Goal: Check status: Check status

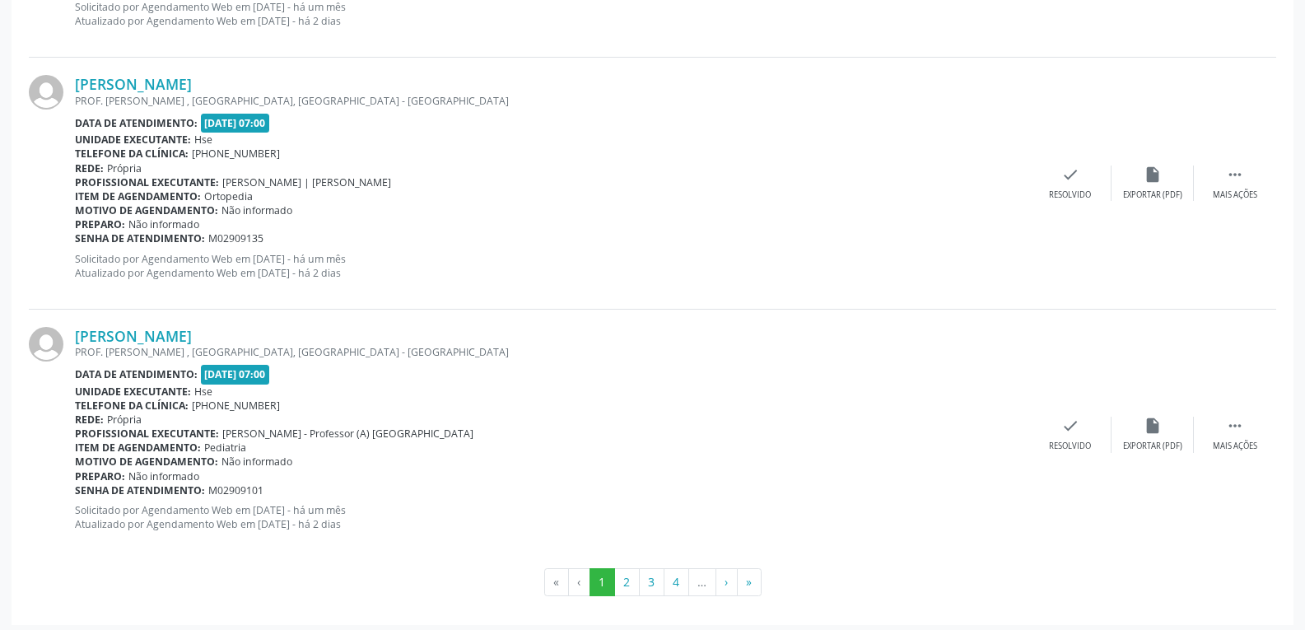
scroll to position [3711, 0]
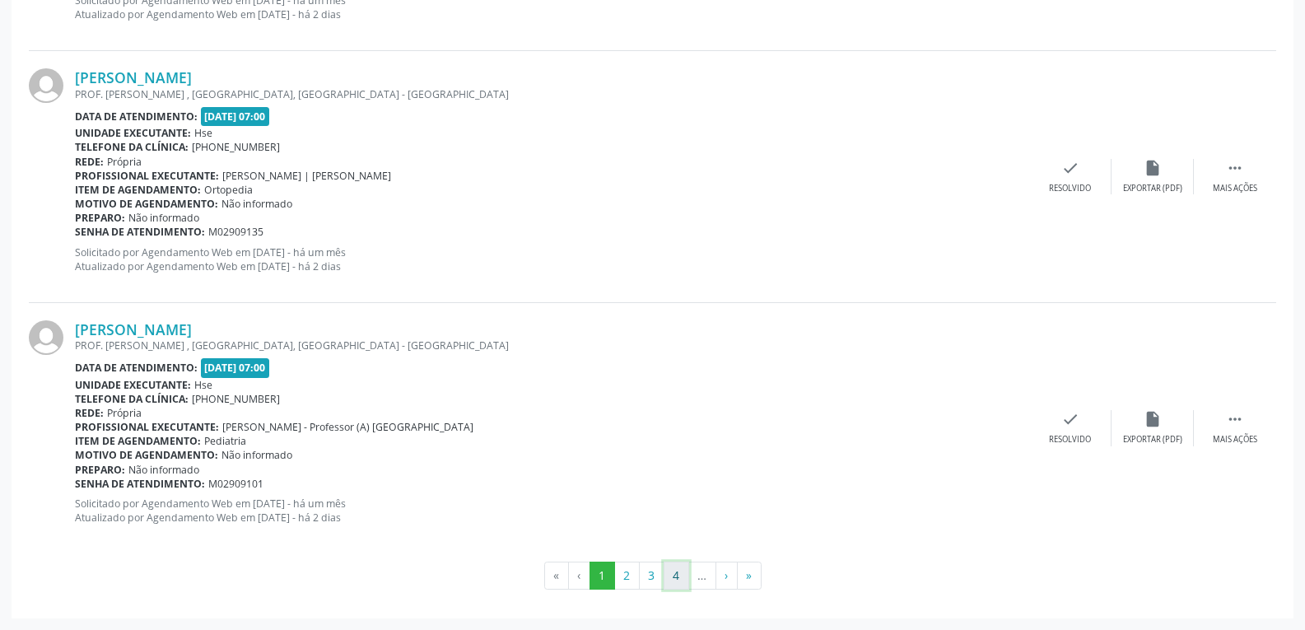
click at [671, 576] on button "4" at bounding box center [676, 575] width 26 height 28
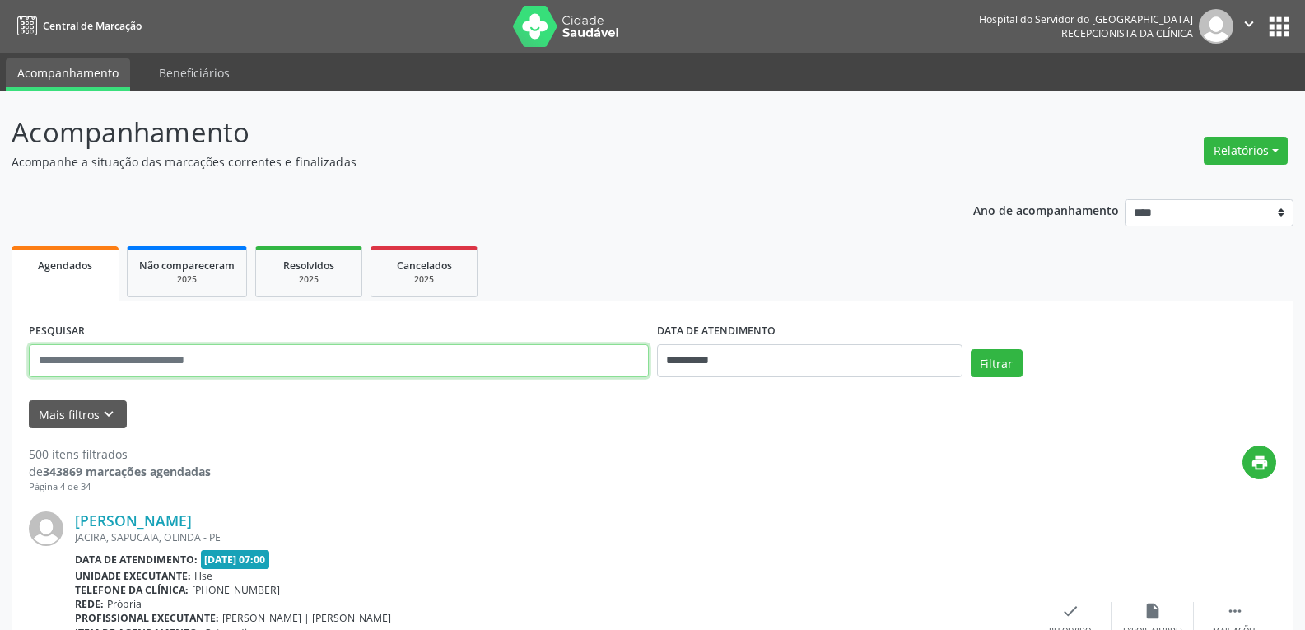
click at [99, 366] on input "text" at bounding box center [339, 360] width 620 height 33
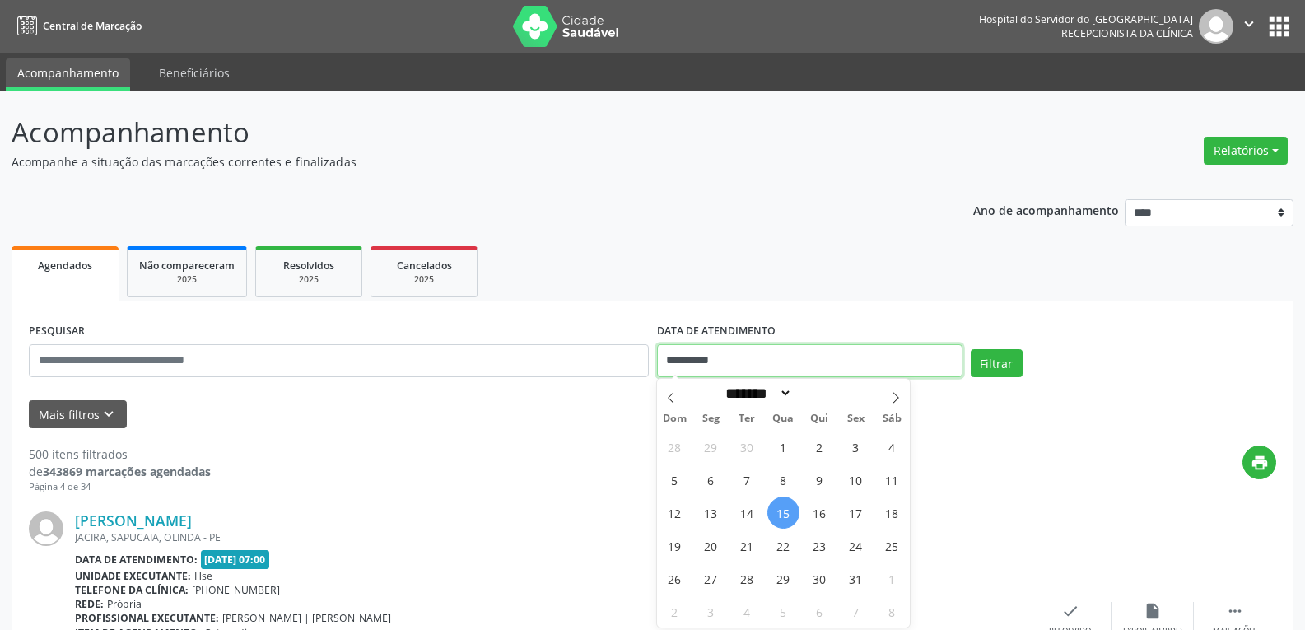
drag, startPoint x: 729, startPoint y: 367, endPoint x: 630, endPoint y: 363, distance: 98.9
click at [630, 363] on div "**********" at bounding box center [652, 354] width 1255 height 70
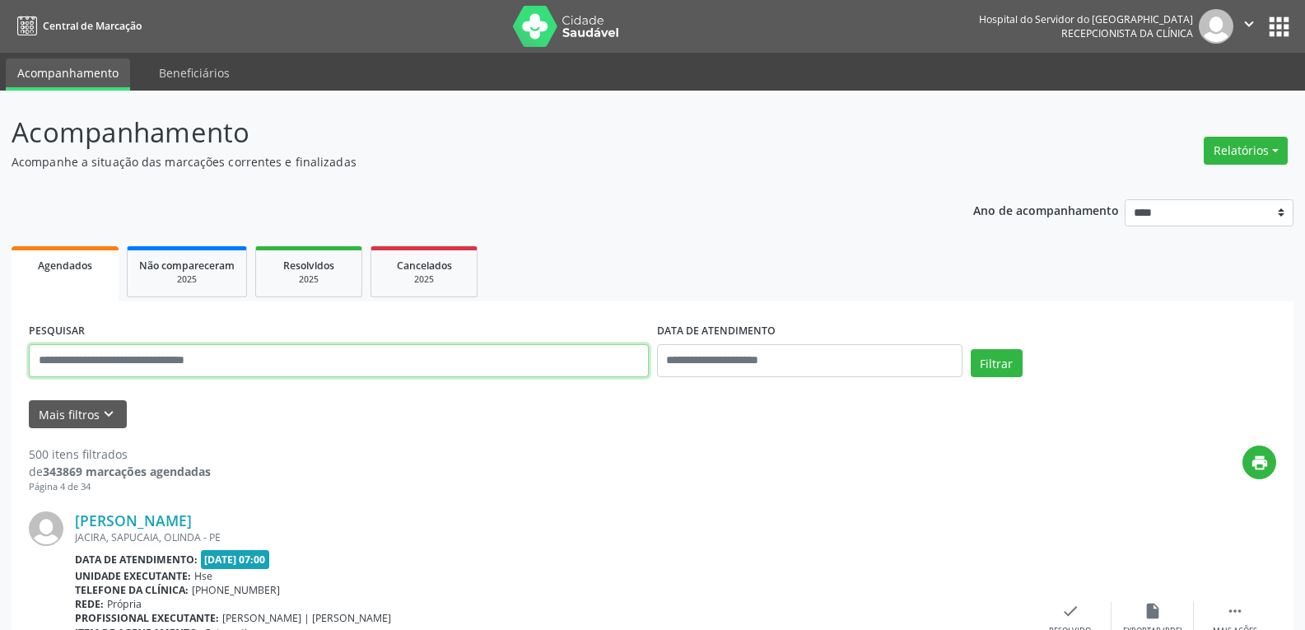
click at [596, 354] on input "text" at bounding box center [339, 360] width 620 height 33
click at [971, 349] on button "Filtrar" at bounding box center [997, 363] width 52 height 28
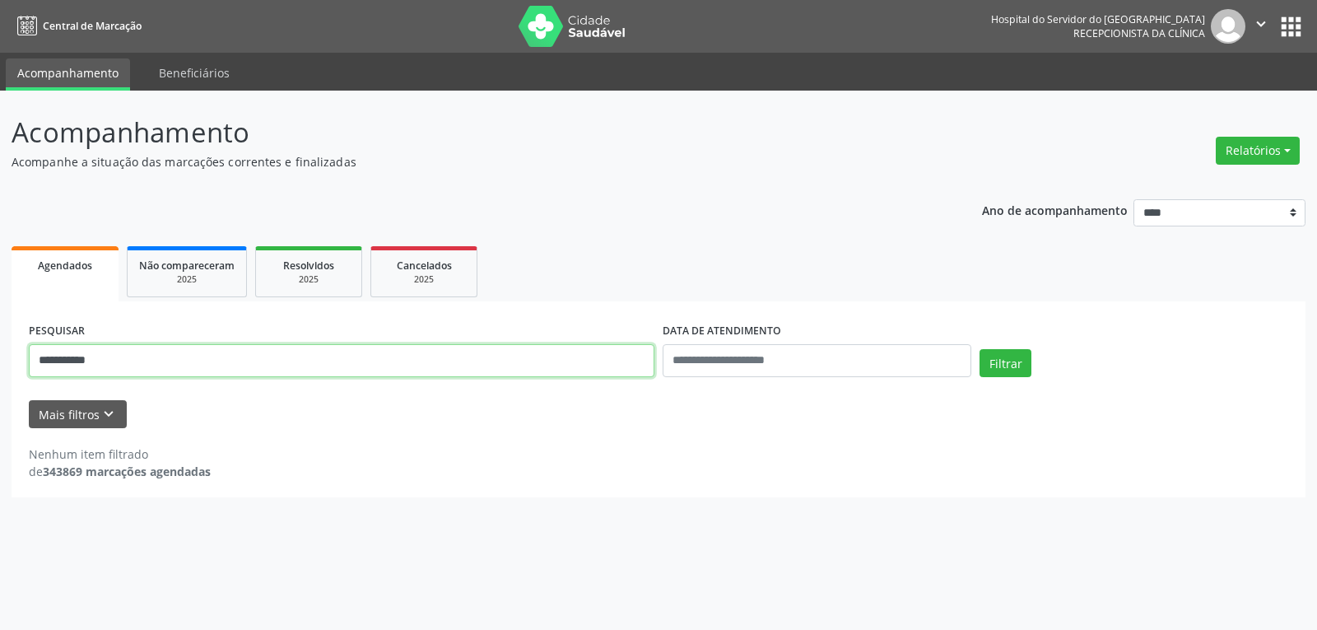
drag, startPoint x: 161, startPoint y: 361, endPoint x: 0, endPoint y: 351, distance: 161.6
click at [0, 351] on div "**********" at bounding box center [658, 360] width 1317 height 539
click at [980, 349] on button "Filtrar" at bounding box center [1006, 363] width 52 height 28
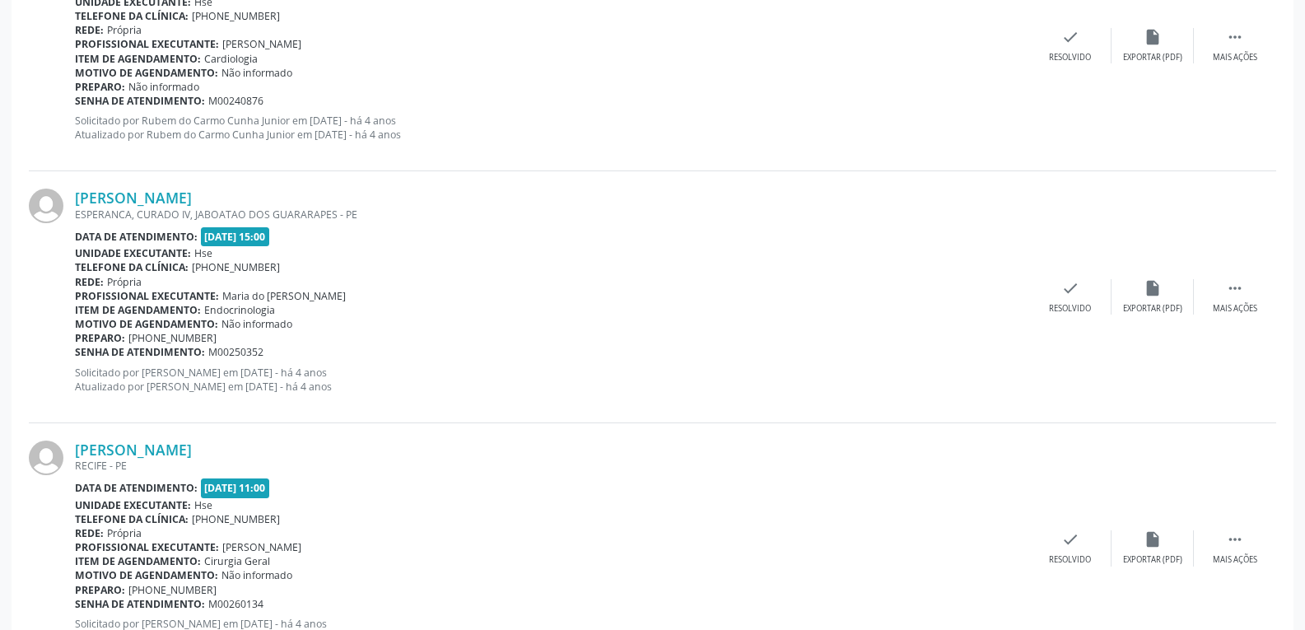
scroll to position [3711, 0]
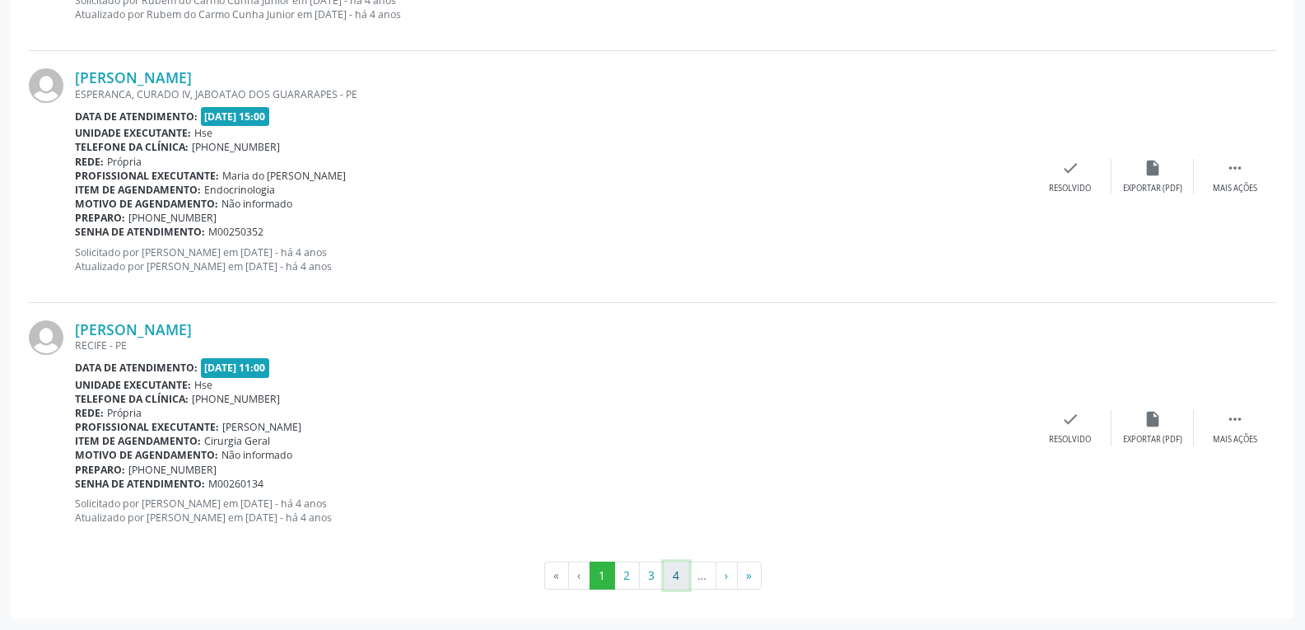
click at [676, 583] on button "4" at bounding box center [676, 575] width 26 height 28
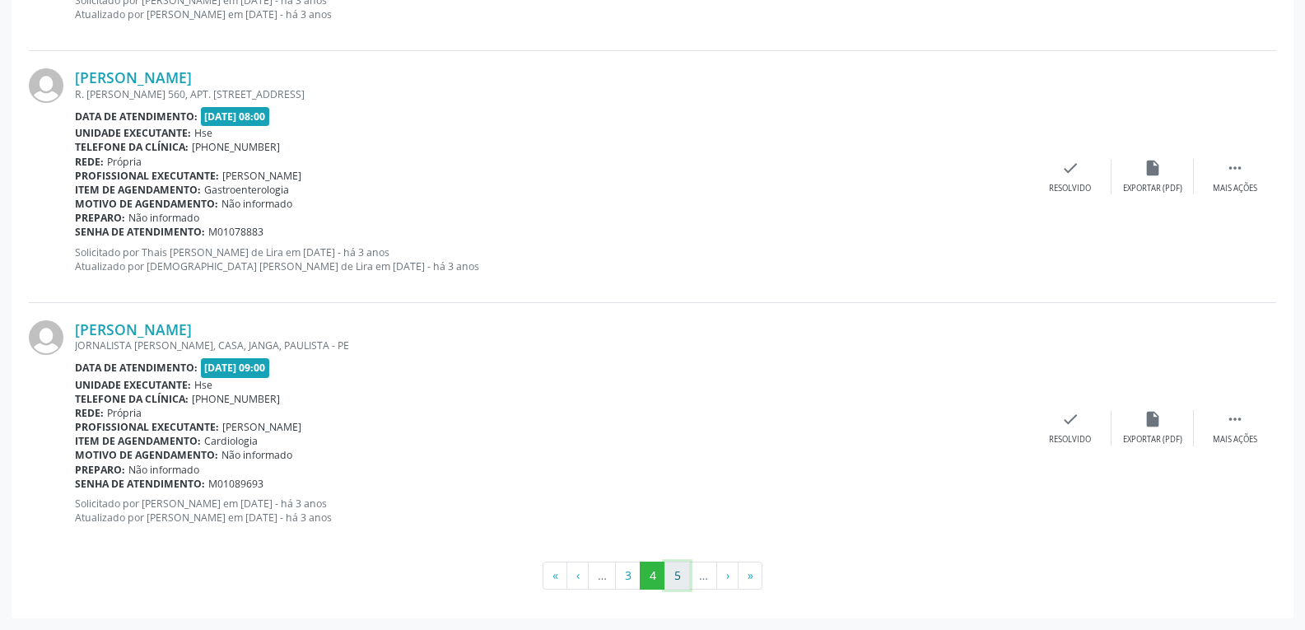
click at [677, 580] on button "5" at bounding box center [677, 575] width 26 height 28
click at [677, 580] on button "6" at bounding box center [677, 575] width 26 height 28
click at [706, 576] on button "8" at bounding box center [704, 575] width 26 height 28
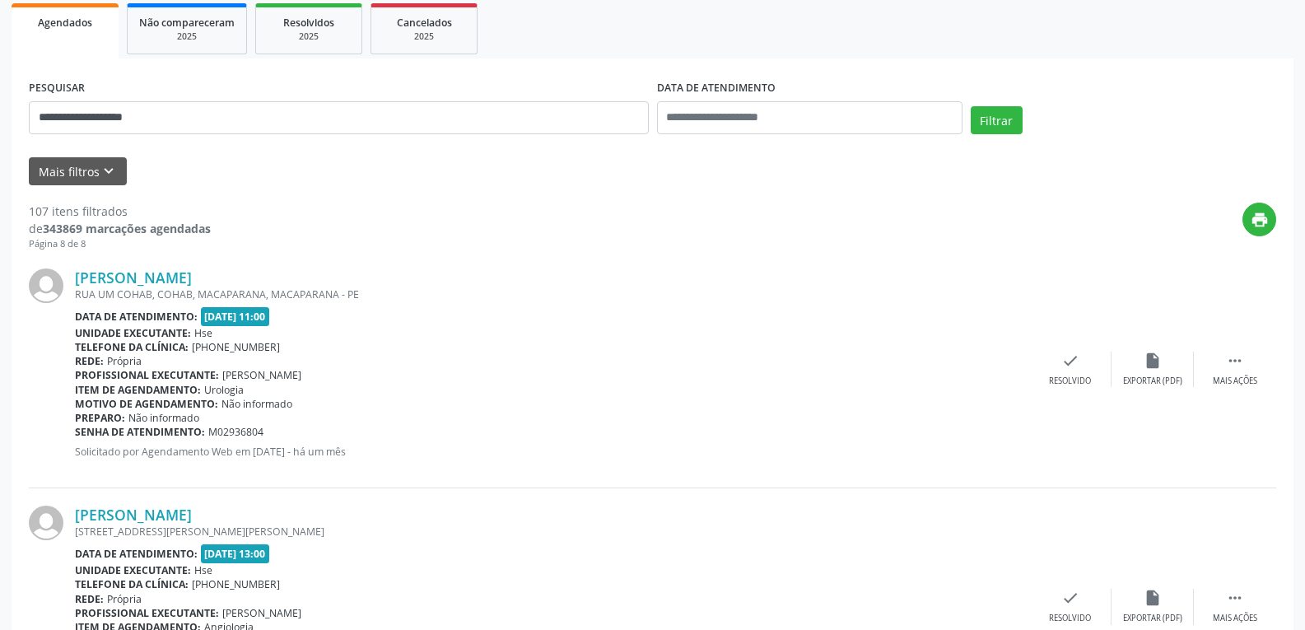
scroll to position [414, 0]
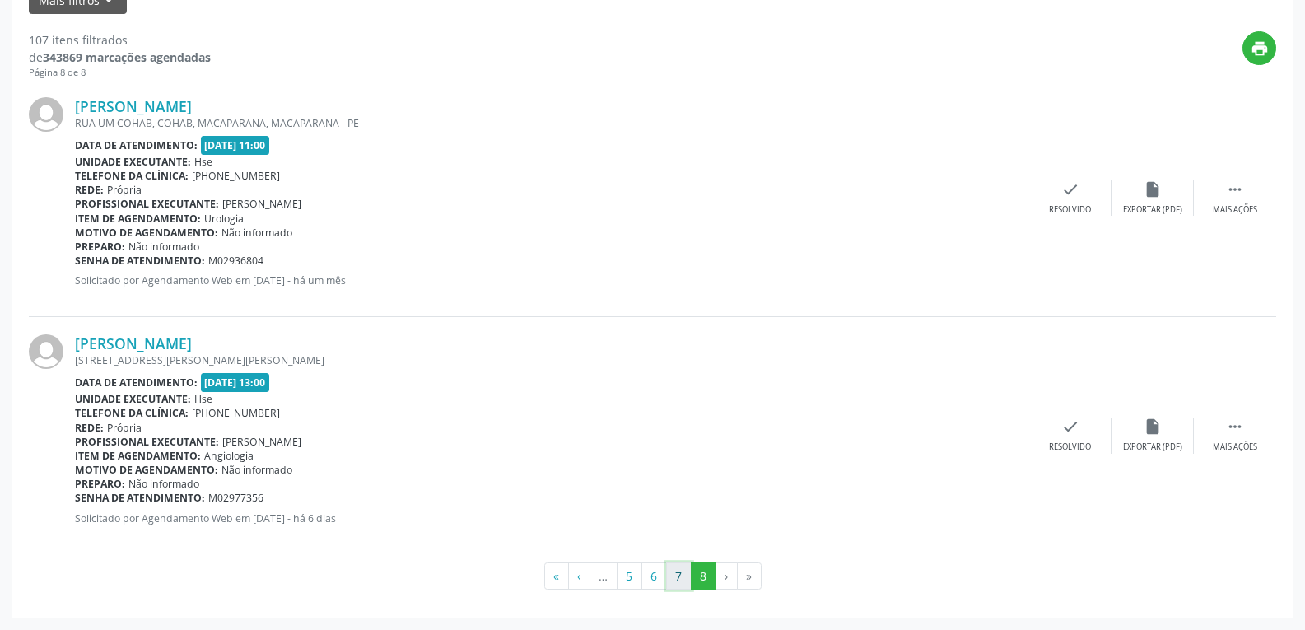
click at [674, 579] on button "7" at bounding box center [679, 576] width 26 height 28
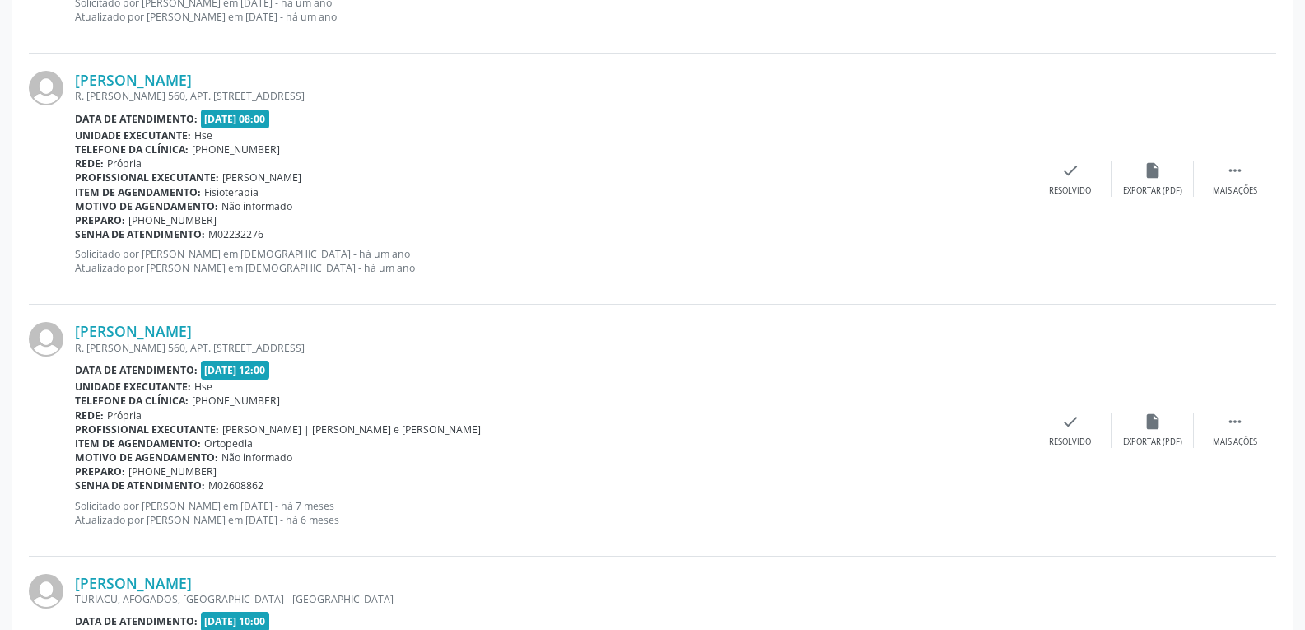
scroll to position [3711, 0]
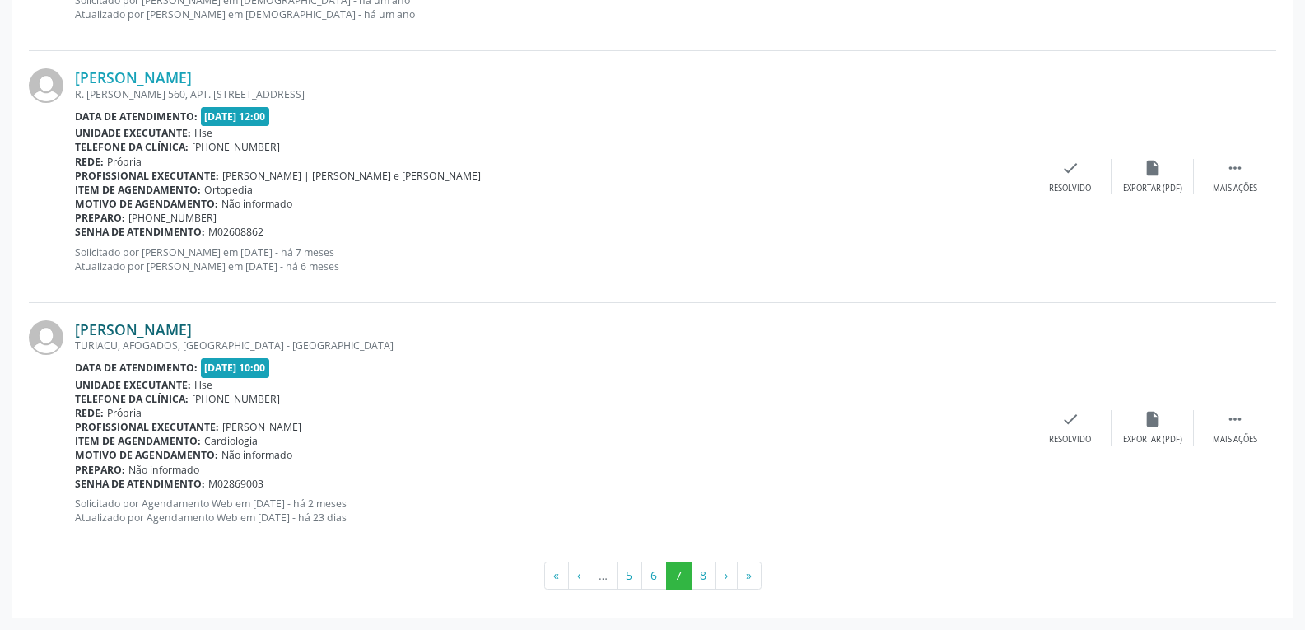
click at [160, 333] on link "[PERSON_NAME]" at bounding box center [133, 329] width 117 height 18
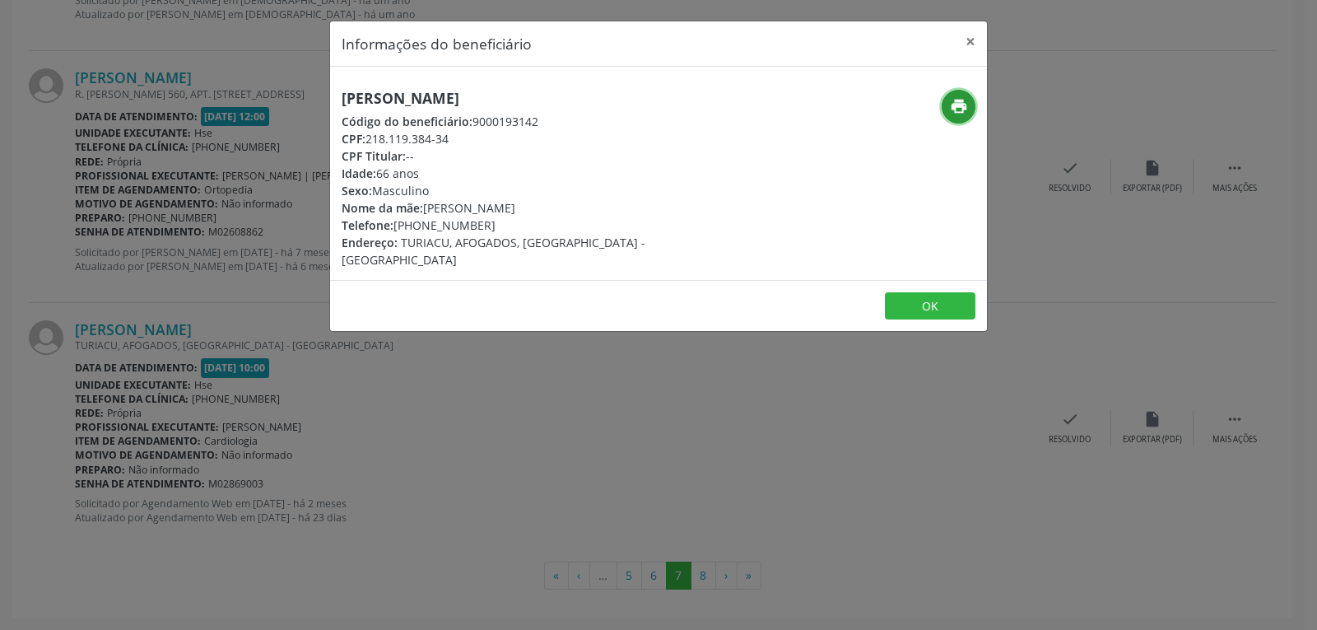
click at [966, 103] on icon "print" at bounding box center [959, 106] width 18 height 18
click at [967, 39] on button "×" at bounding box center [970, 41] width 33 height 40
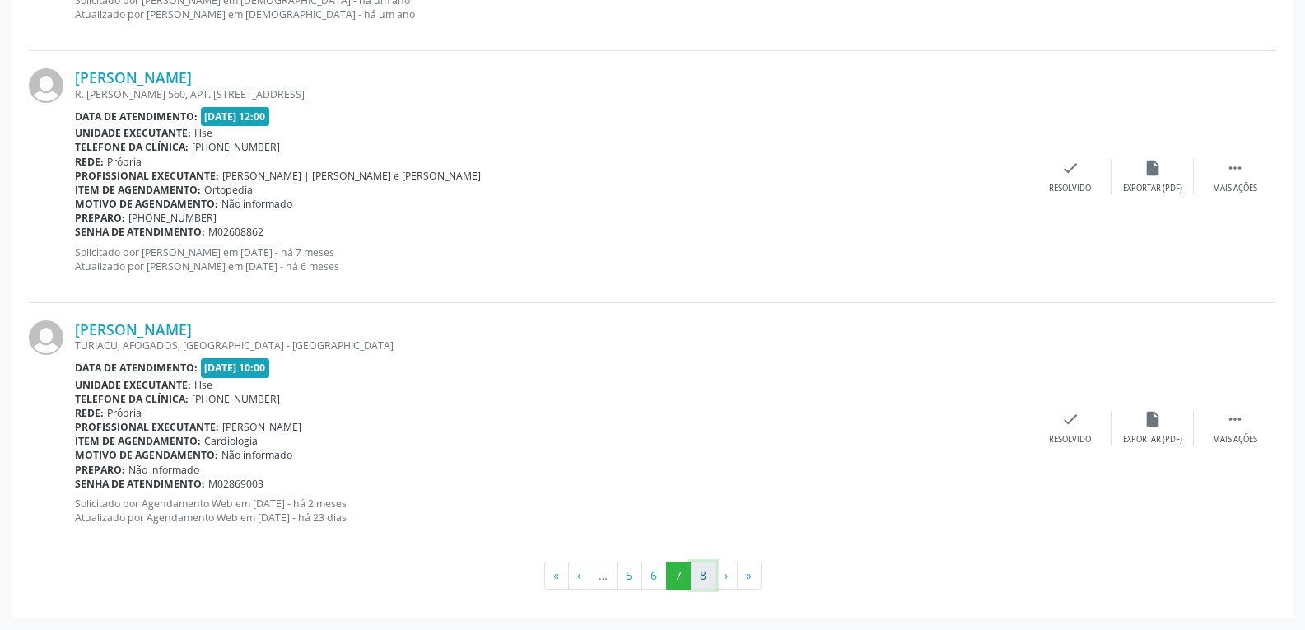
click at [708, 578] on button "8" at bounding box center [704, 575] width 26 height 28
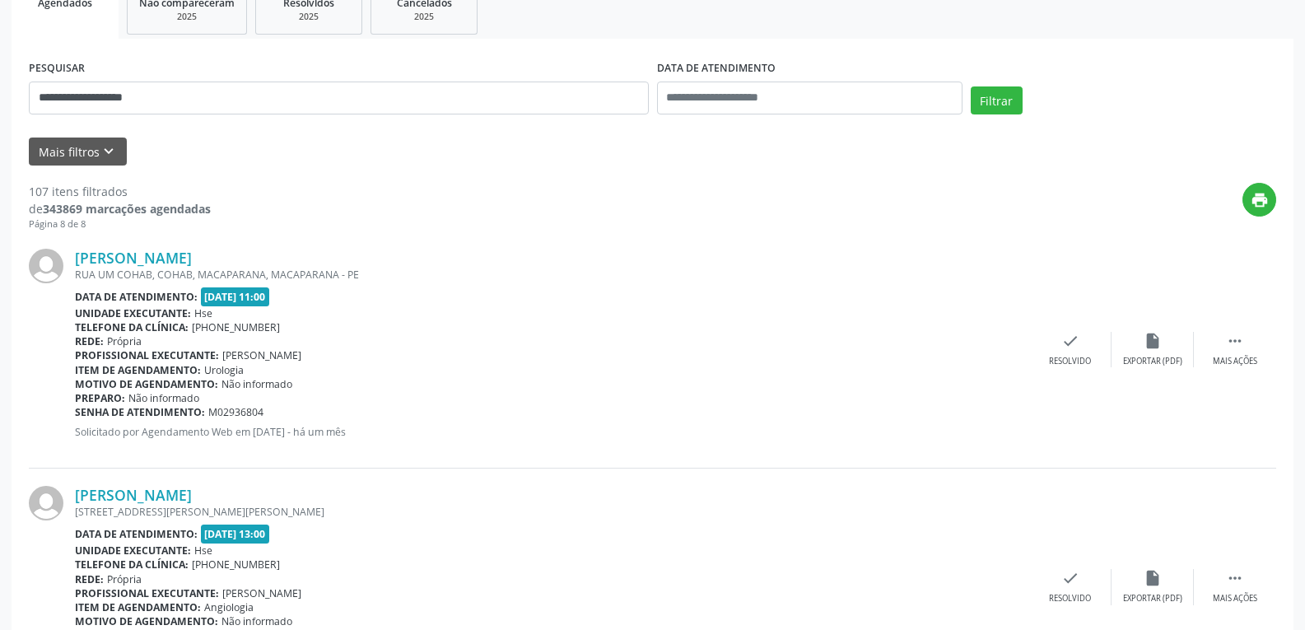
scroll to position [414, 0]
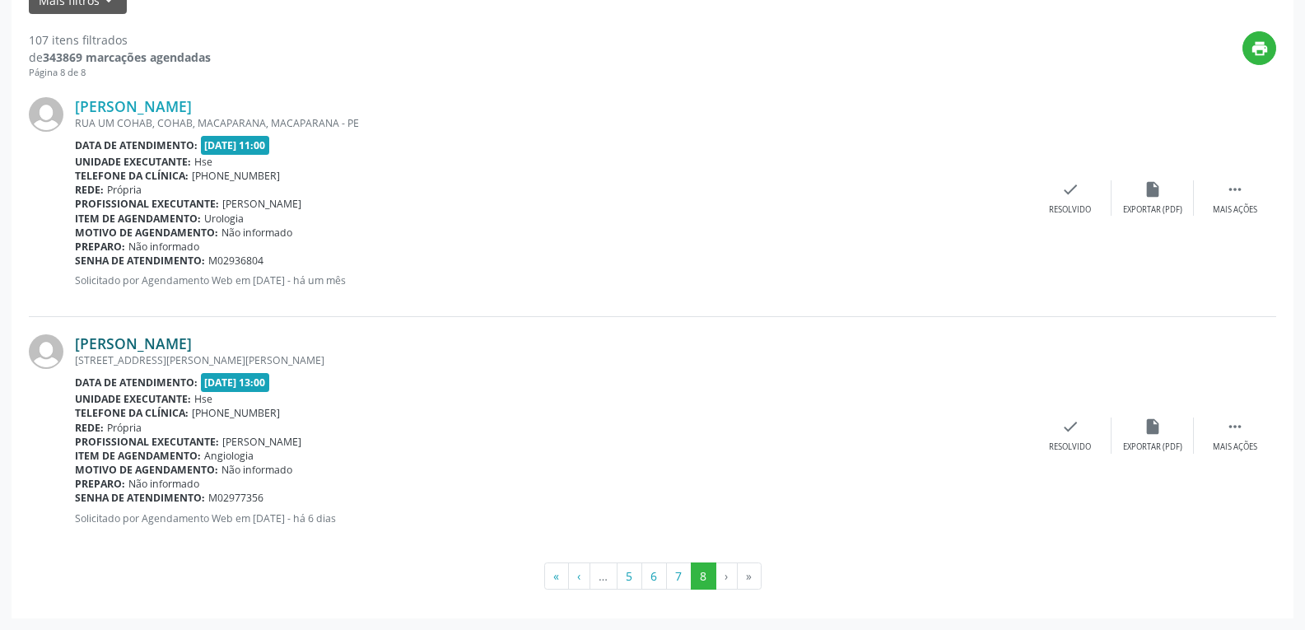
click at [158, 349] on link "[PERSON_NAME]" at bounding box center [133, 343] width 117 height 18
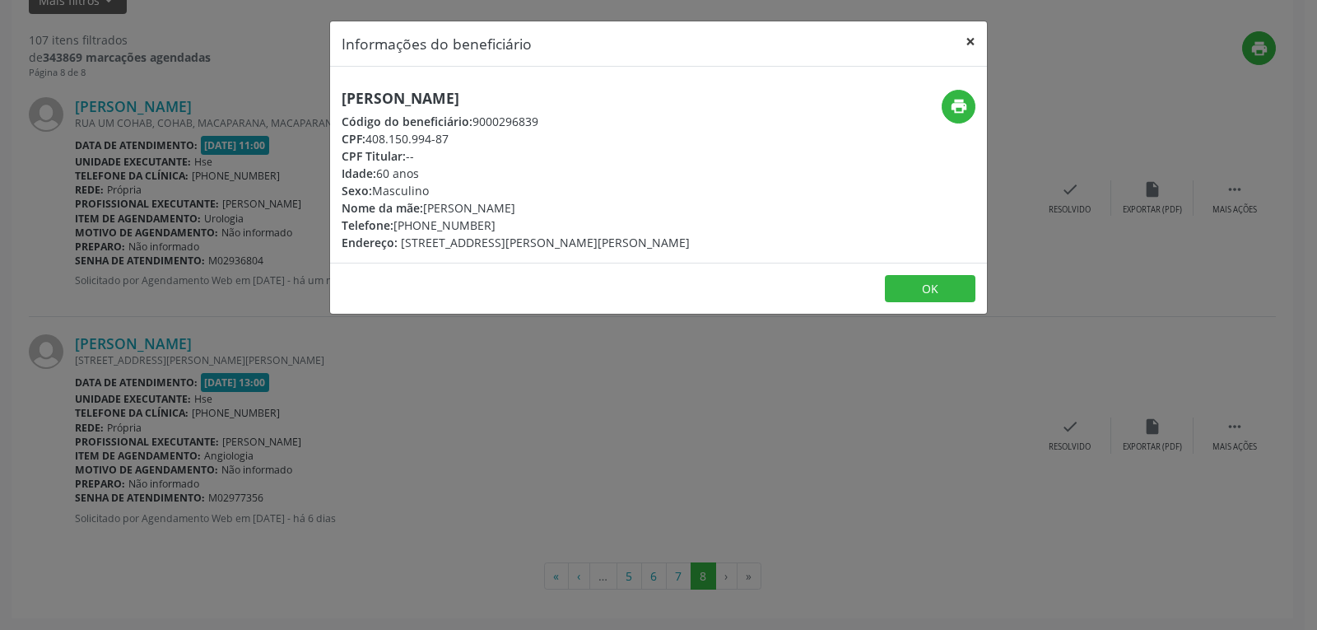
click at [968, 41] on button "×" at bounding box center [970, 41] width 33 height 40
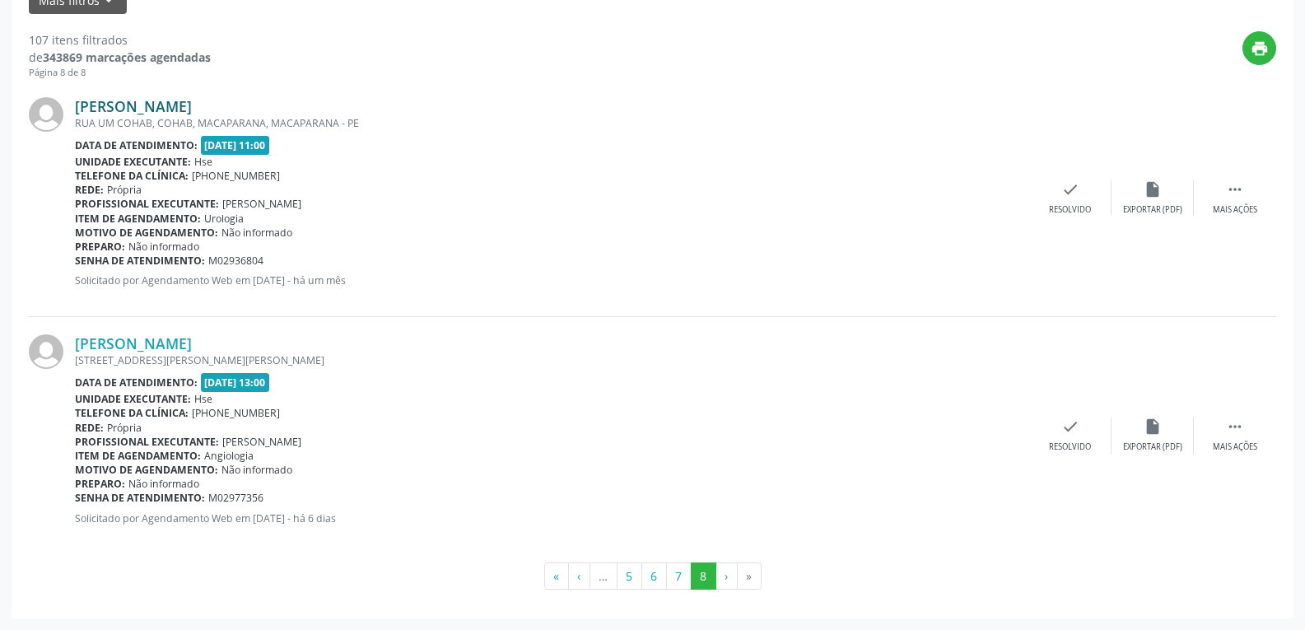
click at [163, 105] on link "[PERSON_NAME]" at bounding box center [133, 106] width 117 height 18
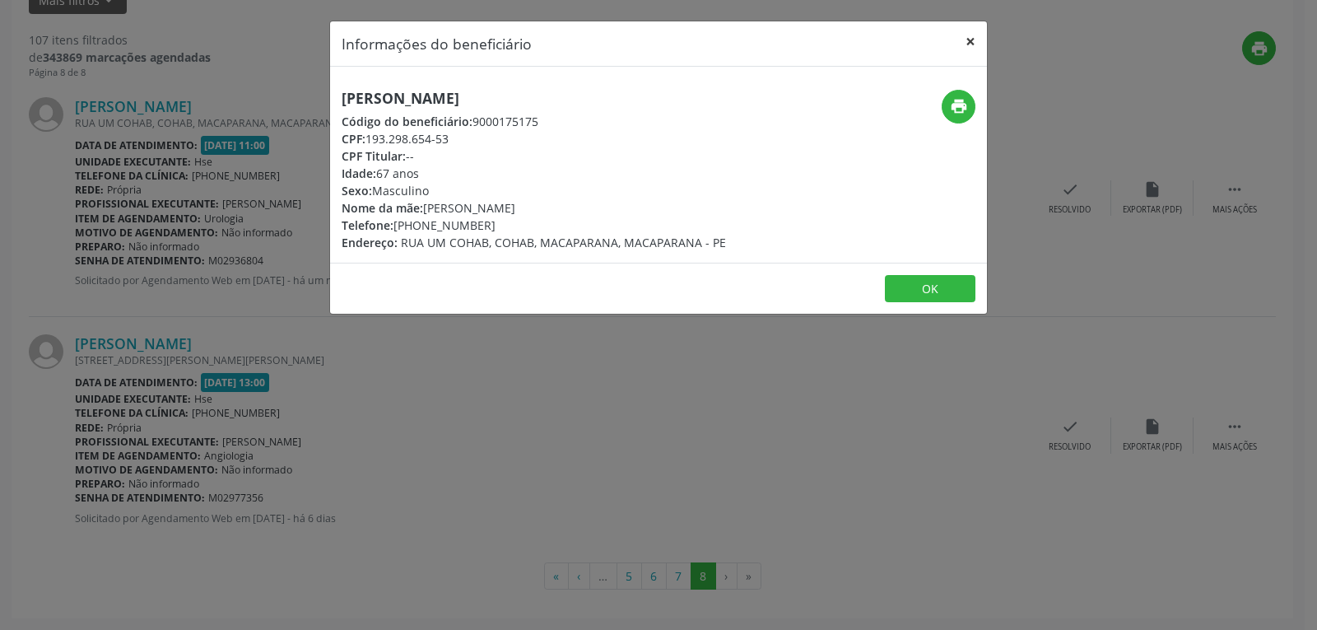
click at [970, 42] on button "×" at bounding box center [970, 41] width 33 height 40
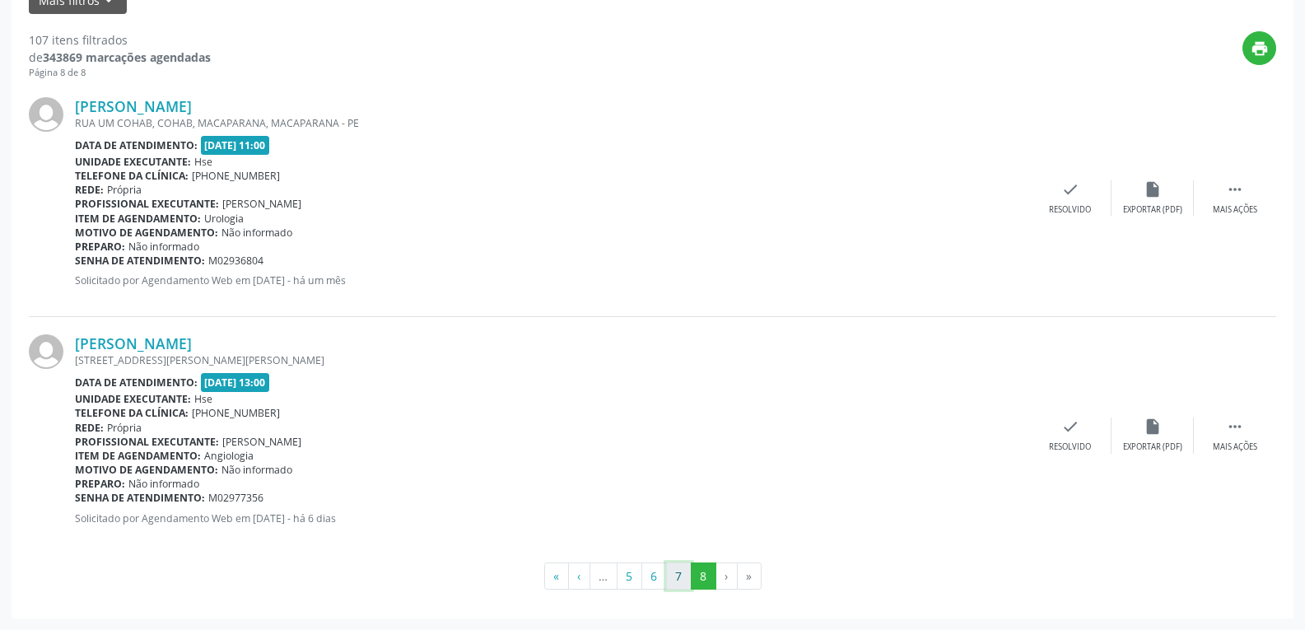
click at [680, 575] on button "7" at bounding box center [679, 576] width 26 height 28
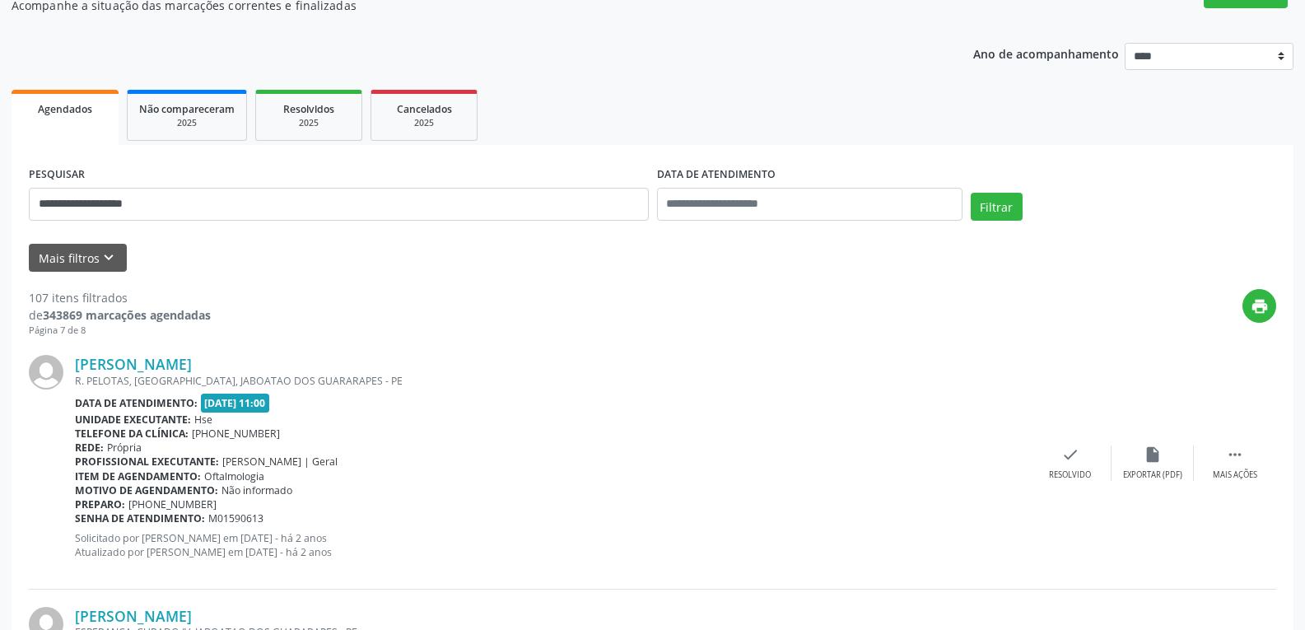
scroll to position [412, 0]
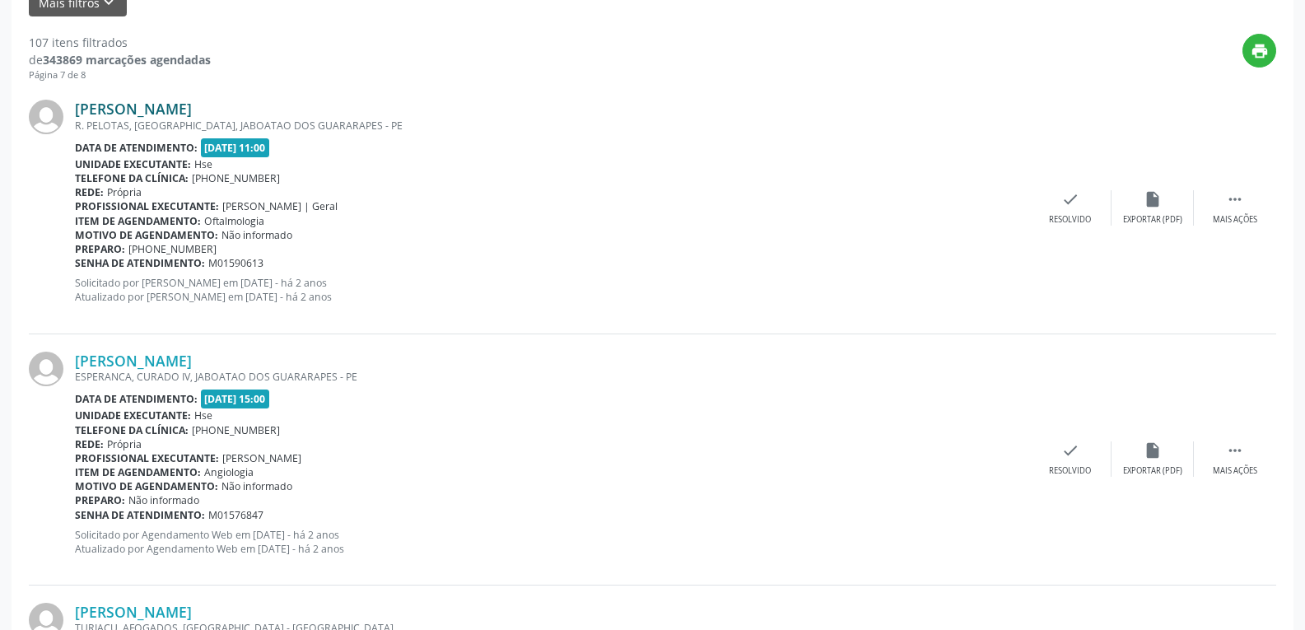
click at [158, 108] on link "[PERSON_NAME]" at bounding box center [133, 109] width 117 height 18
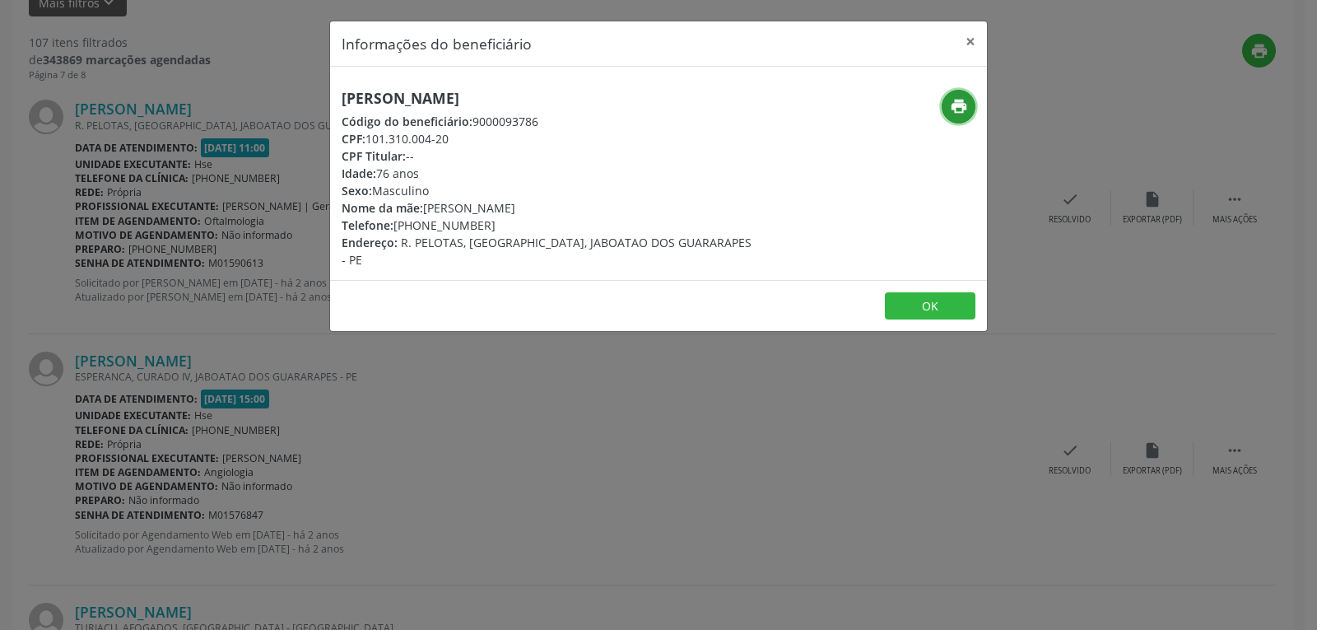
click at [955, 112] on icon "print" at bounding box center [959, 106] width 18 height 18
click at [969, 38] on button "×" at bounding box center [970, 41] width 33 height 40
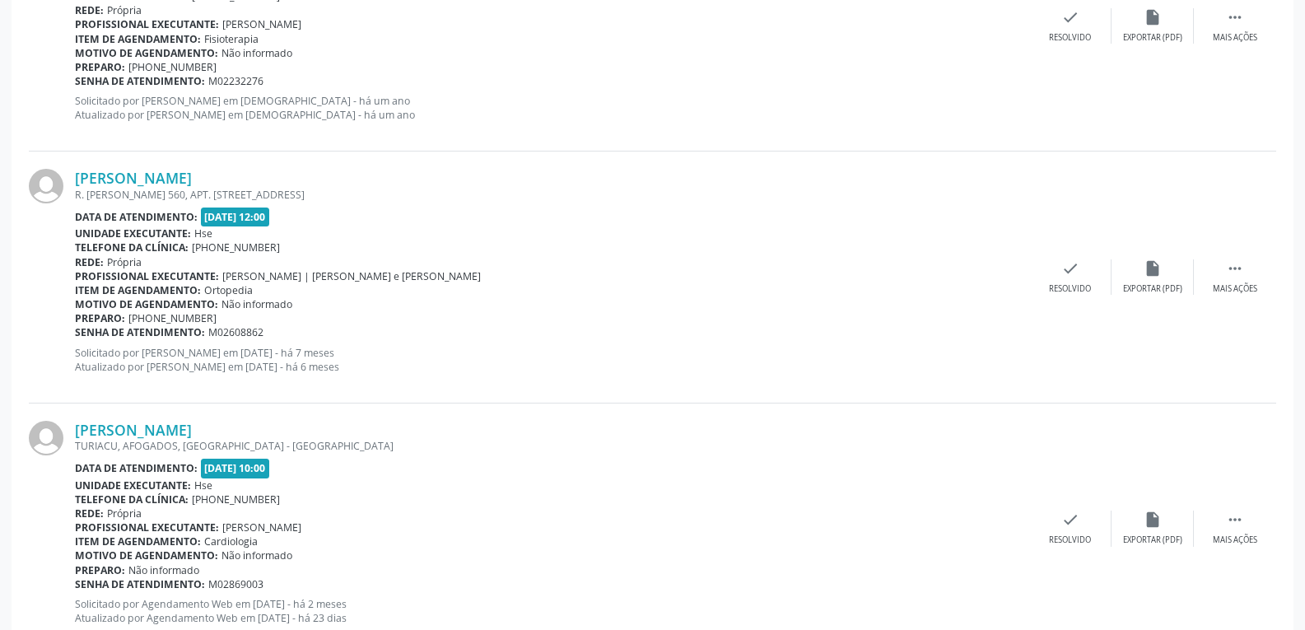
scroll to position [3711, 0]
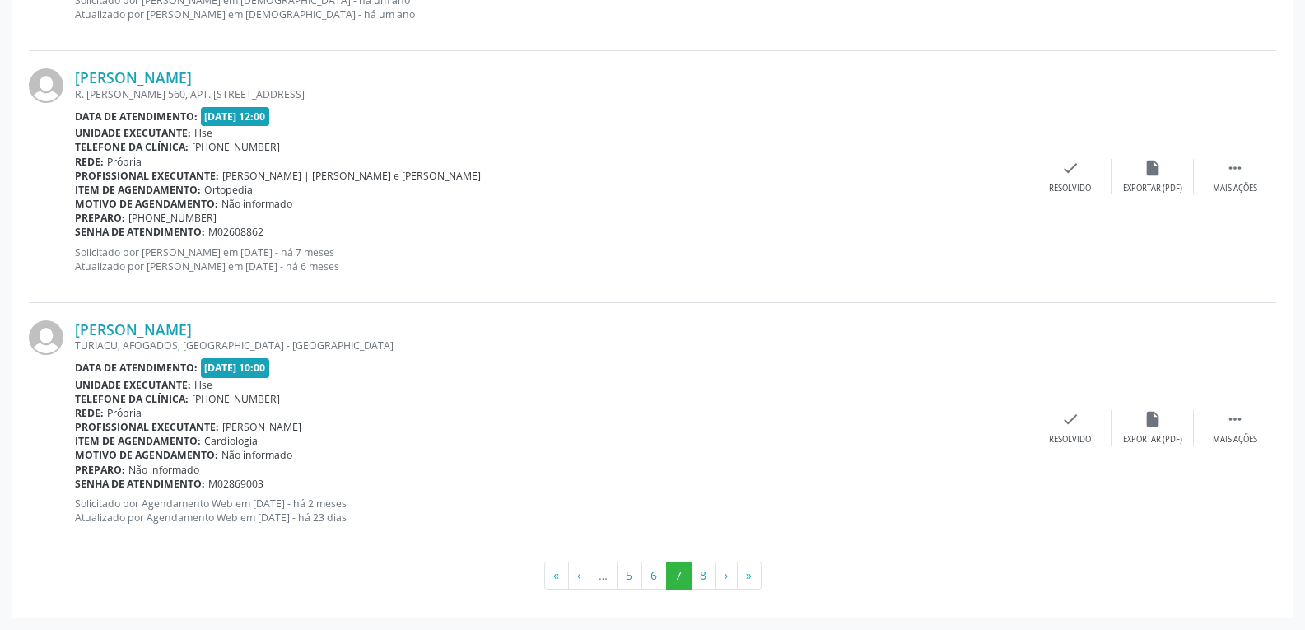
click at [169, 87] on div "R. [PERSON_NAME] 560, APT. [STREET_ADDRESS]" at bounding box center [552, 94] width 954 height 14
click at [169, 72] on link "[PERSON_NAME]" at bounding box center [133, 77] width 117 height 18
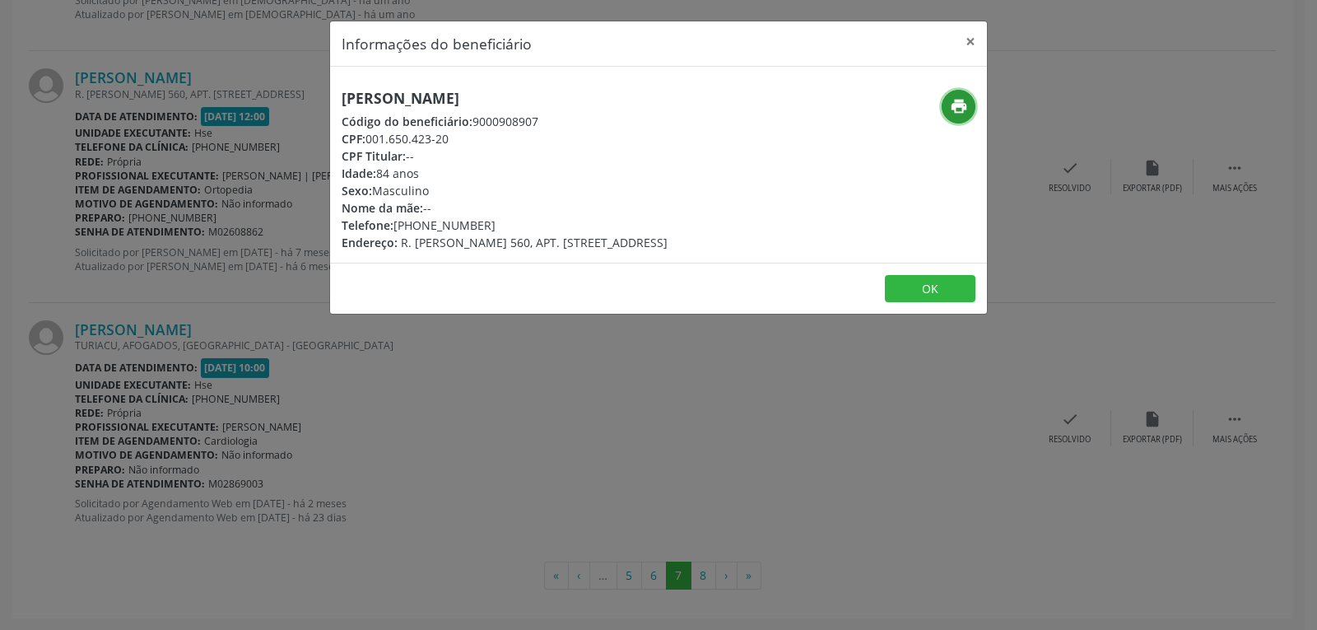
click at [957, 108] on icon "print" at bounding box center [959, 106] width 18 height 18
click at [974, 40] on button "×" at bounding box center [970, 41] width 33 height 40
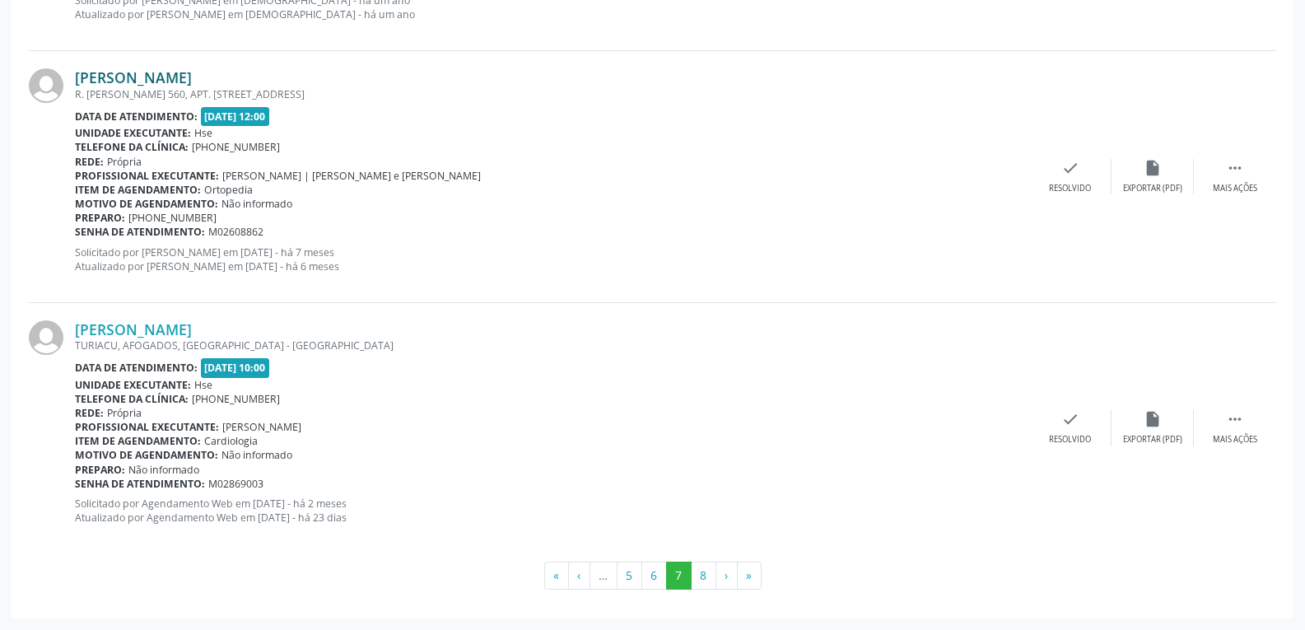
click at [192, 77] on link "[PERSON_NAME]" at bounding box center [133, 77] width 117 height 18
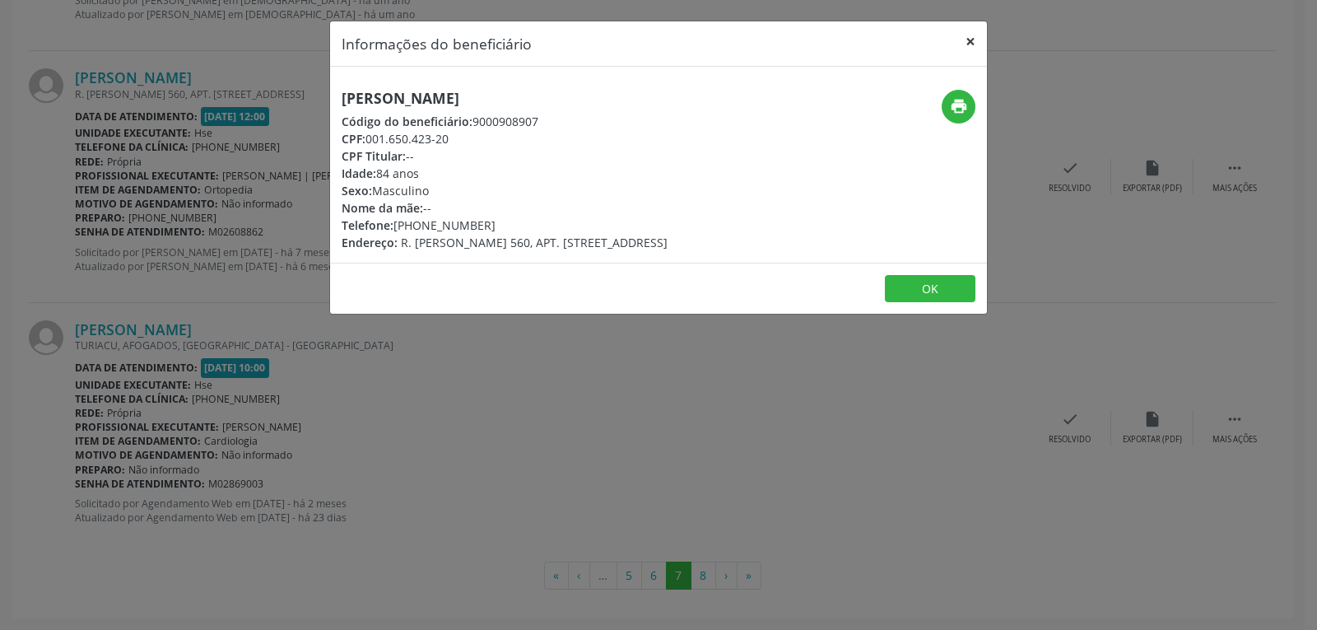
click at [971, 38] on button "×" at bounding box center [970, 41] width 33 height 40
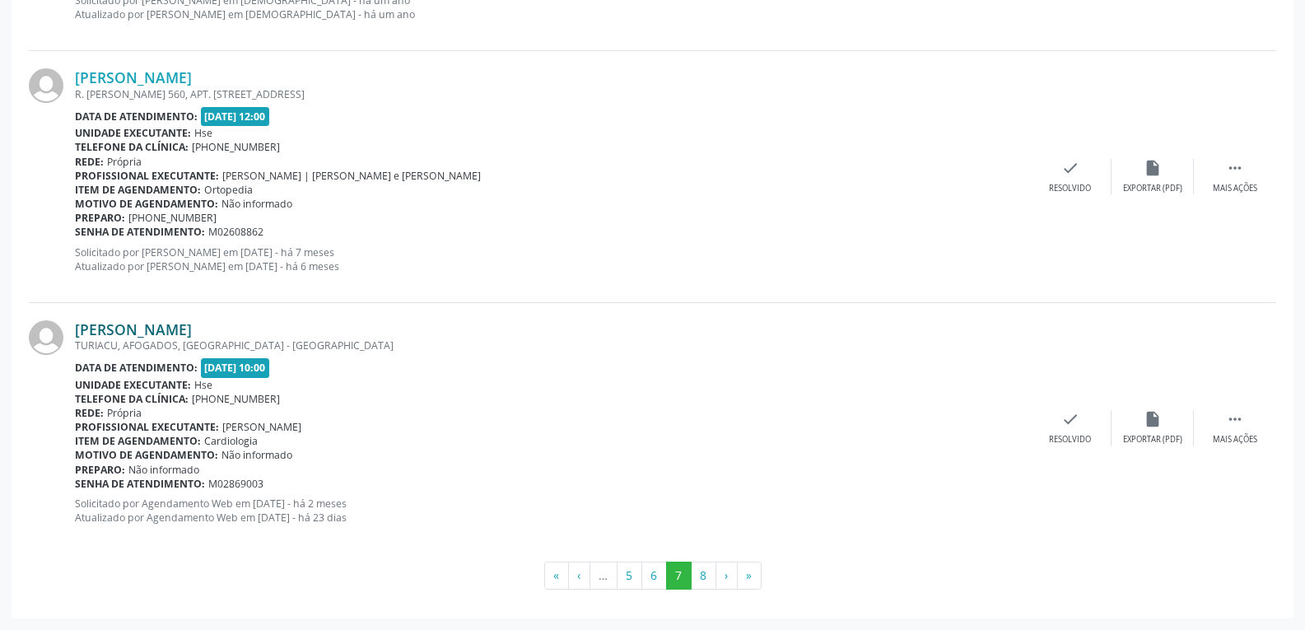
click at [136, 328] on link "[PERSON_NAME]" at bounding box center [133, 329] width 117 height 18
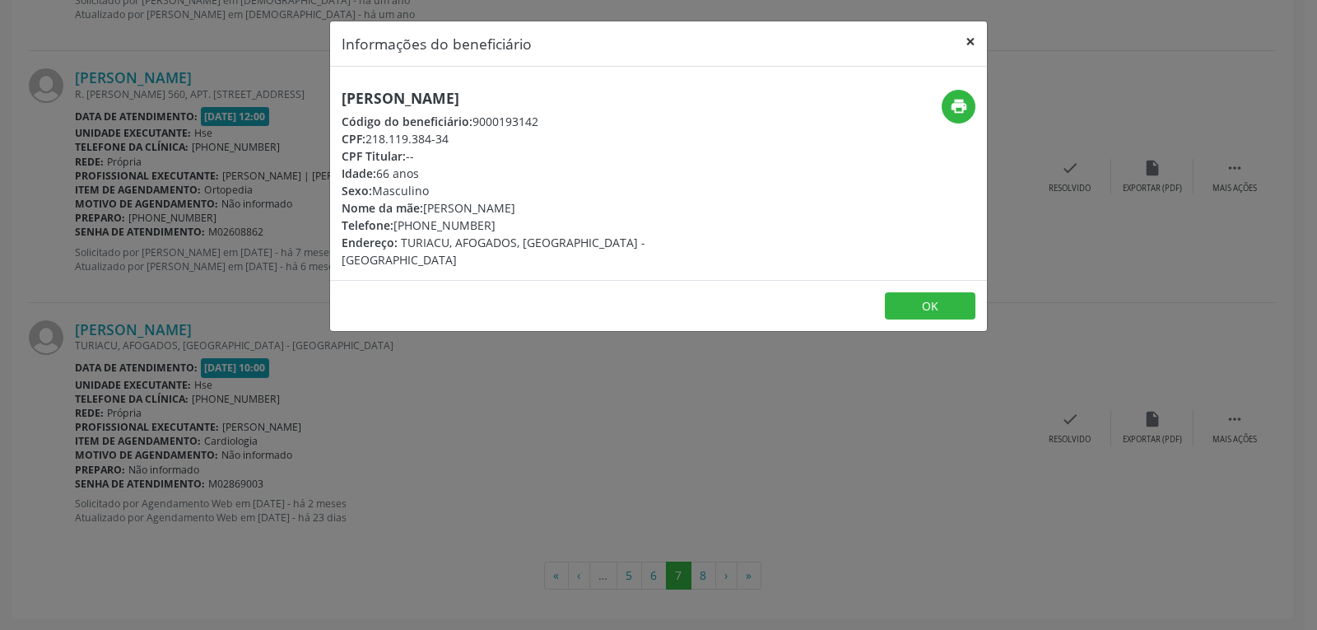
click at [966, 39] on button "×" at bounding box center [970, 41] width 33 height 40
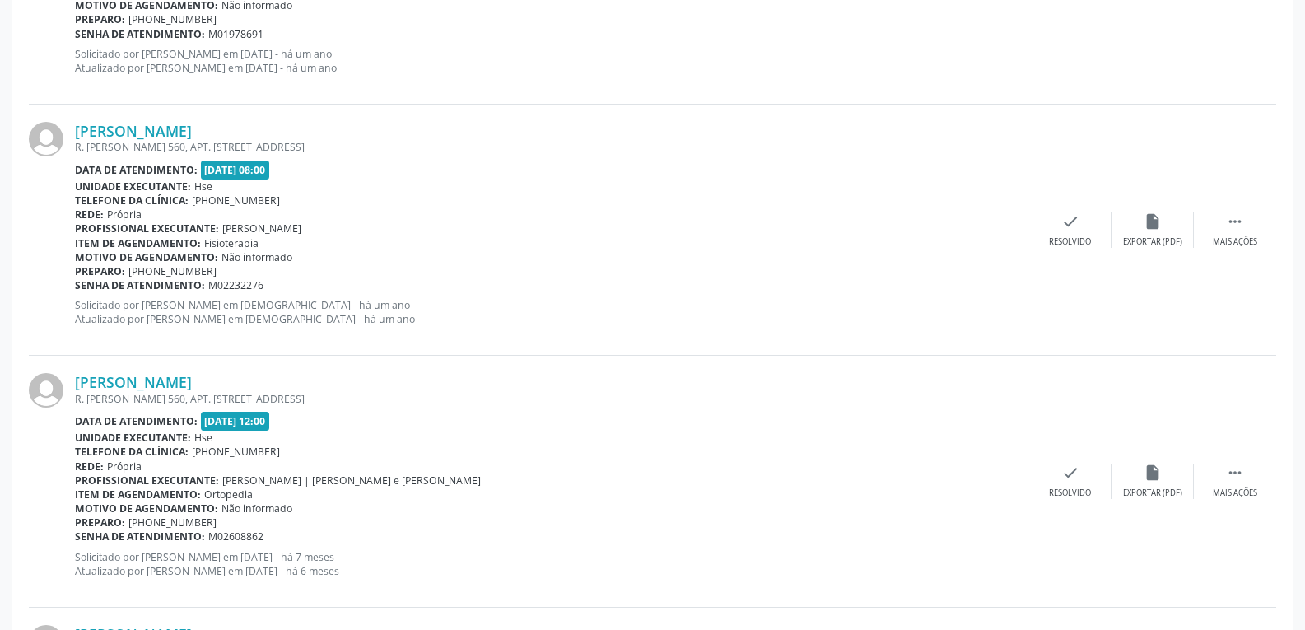
scroll to position [3382, 0]
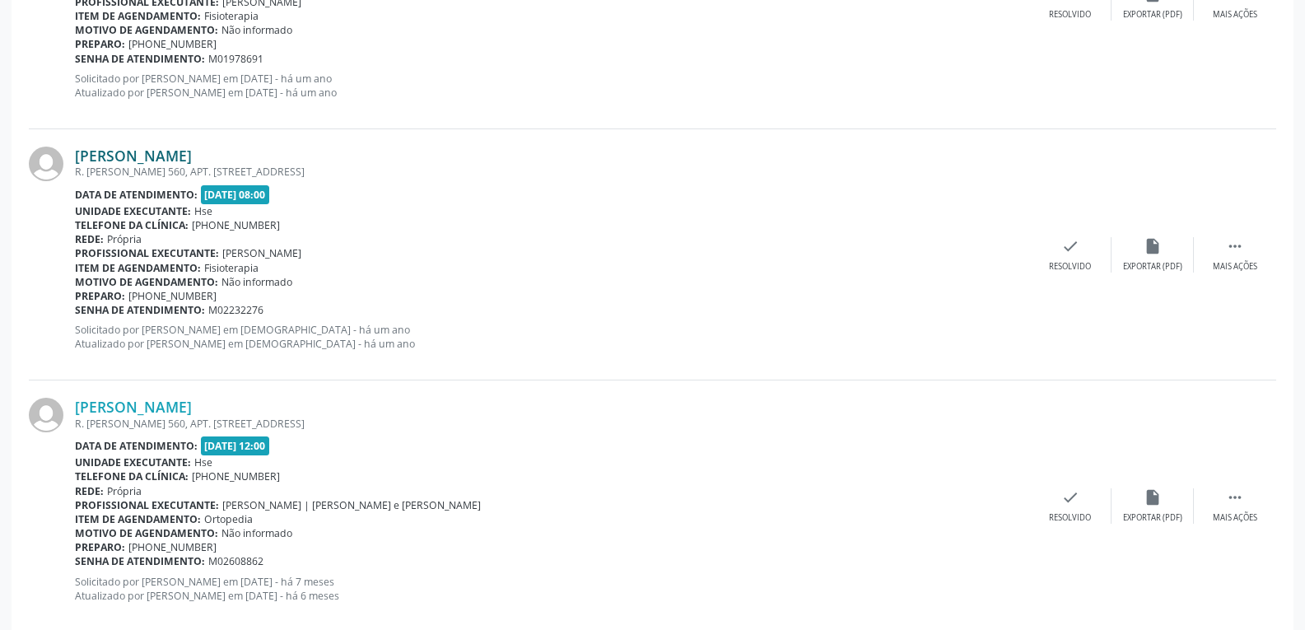
click at [171, 154] on link "[PERSON_NAME]" at bounding box center [133, 156] width 117 height 18
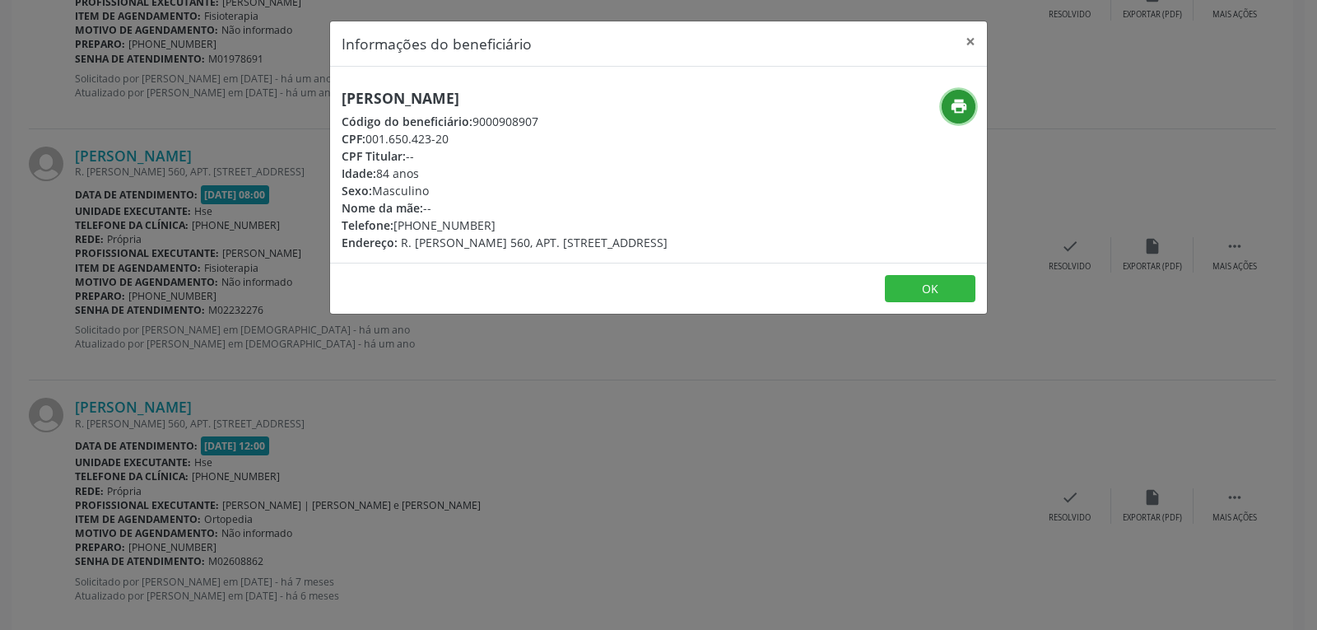
click at [963, 98] on icon "print" at bounding box center [959, 106] width 18 height 18
click at [961, 34] on button "×" at bounding box center [970, 41] width 33 height 40
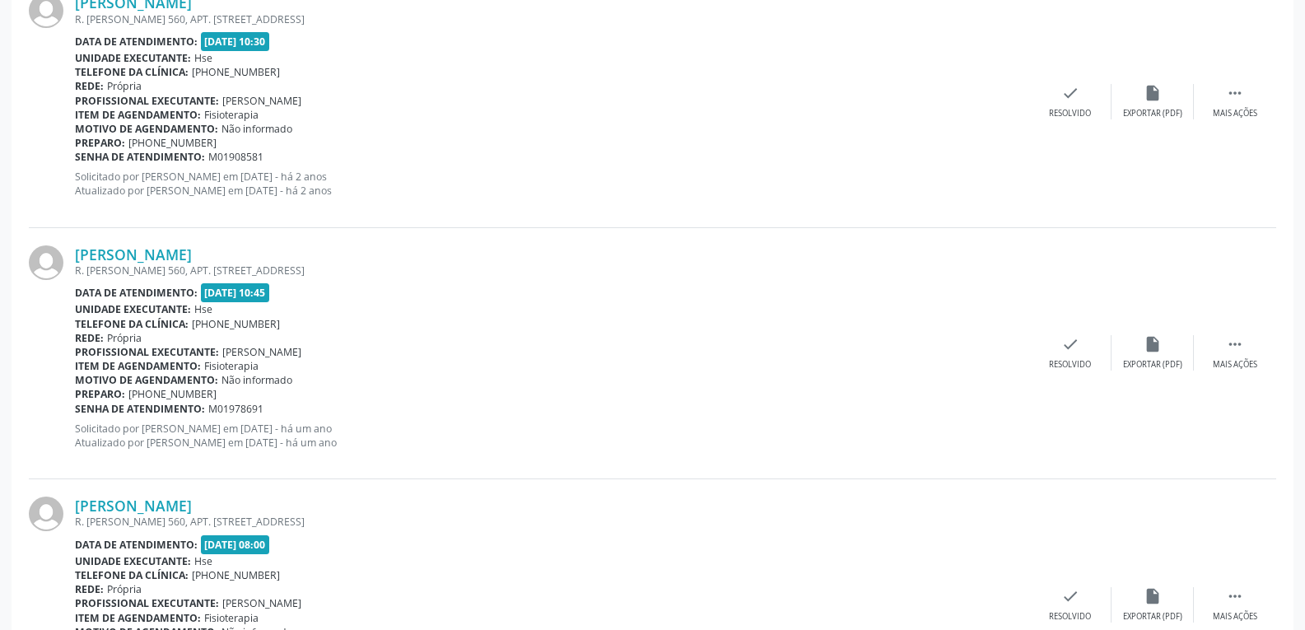
scroll to position [2970, 0]
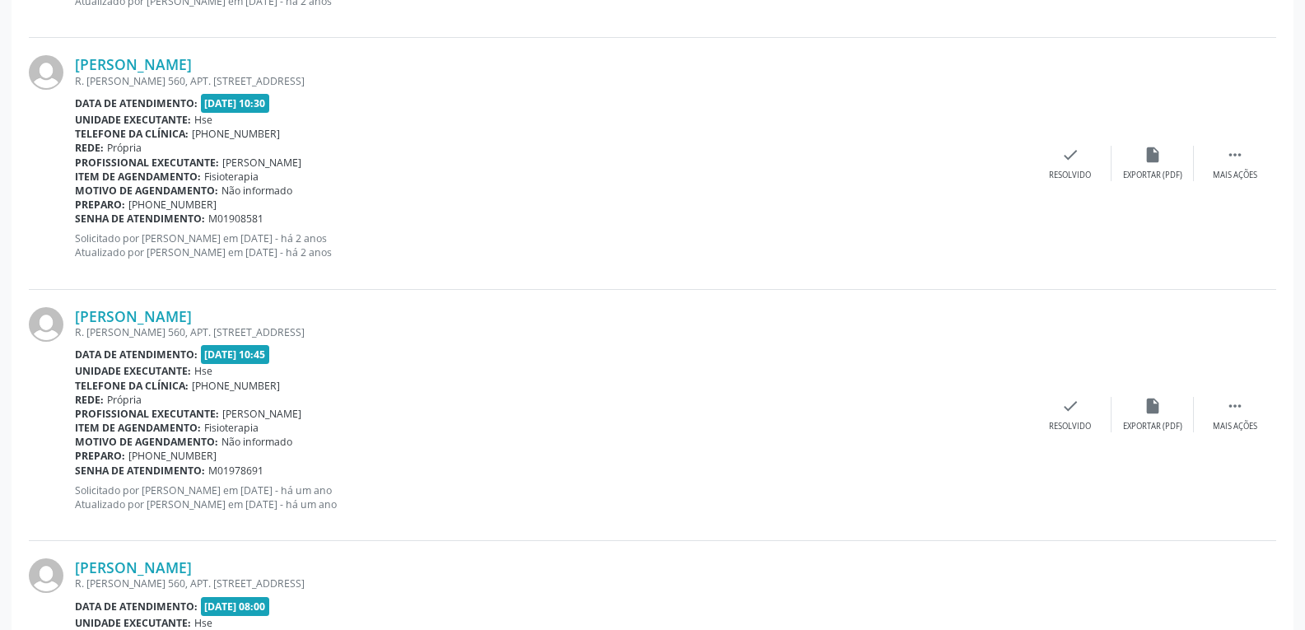
click at [145, 301] on div "[PERSON_NAME] R. [PERSON_NAME] 560, APT. [STREET_ADDRESS] Data de atendimento: …" at bounding box center [652, 415] width 1247 height 251
click at [139, 315] on link "[PERSON_NAME]" at bounding box center [133, 316] width 117 height 18
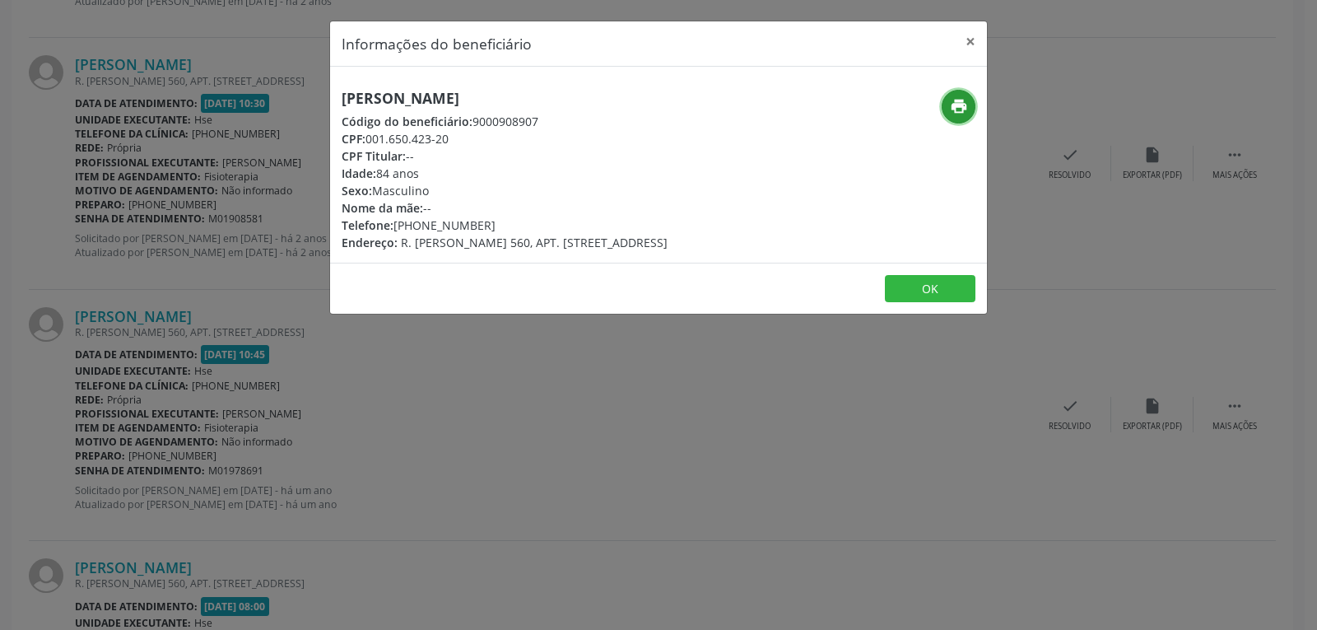
click at [952, 100] on icon "print" at bounding box center [959, 106] width 18 height 18
click at [977, 39] on button "×" at bounding box center [970, 41] width 33 height 40
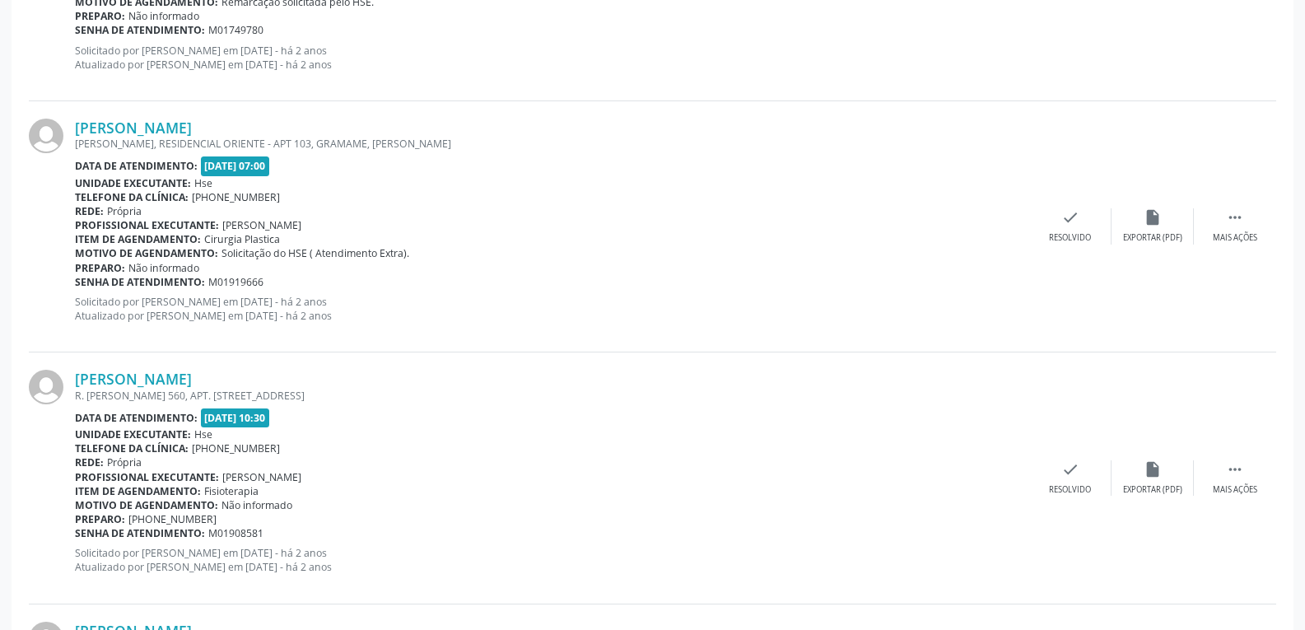
scroll to position [2641, 0]
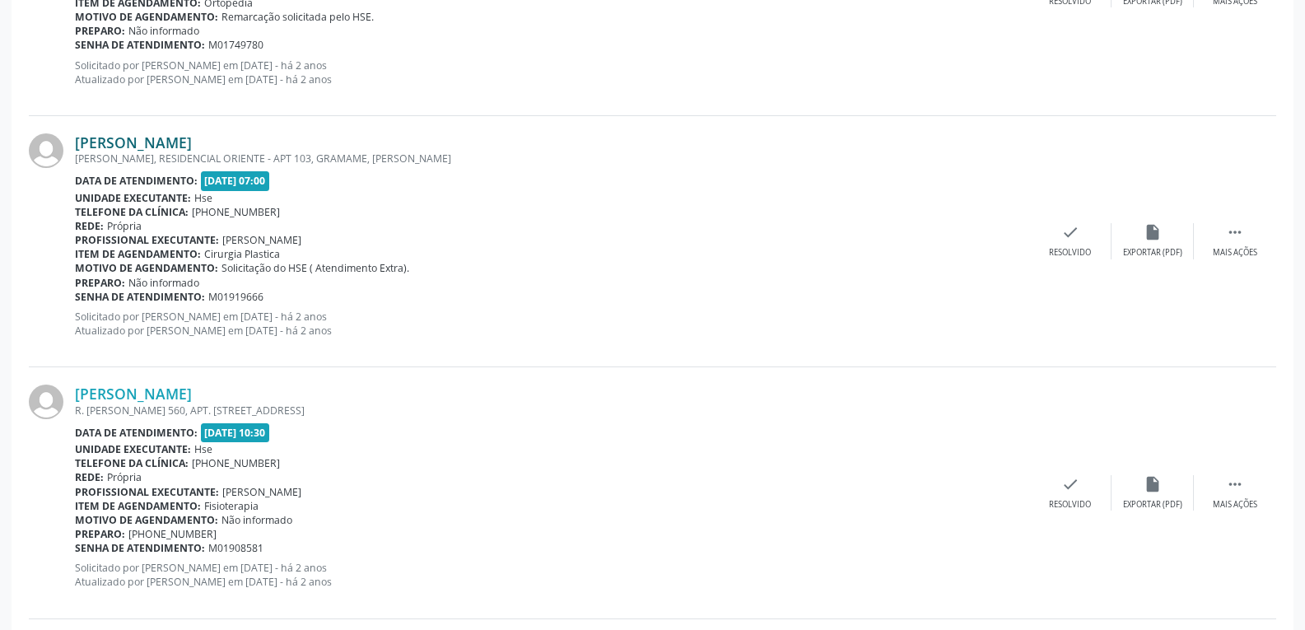
click at [192, 142] on link "[PERSON_NAME]" at bounding box center [133, 142] width 117 height 18
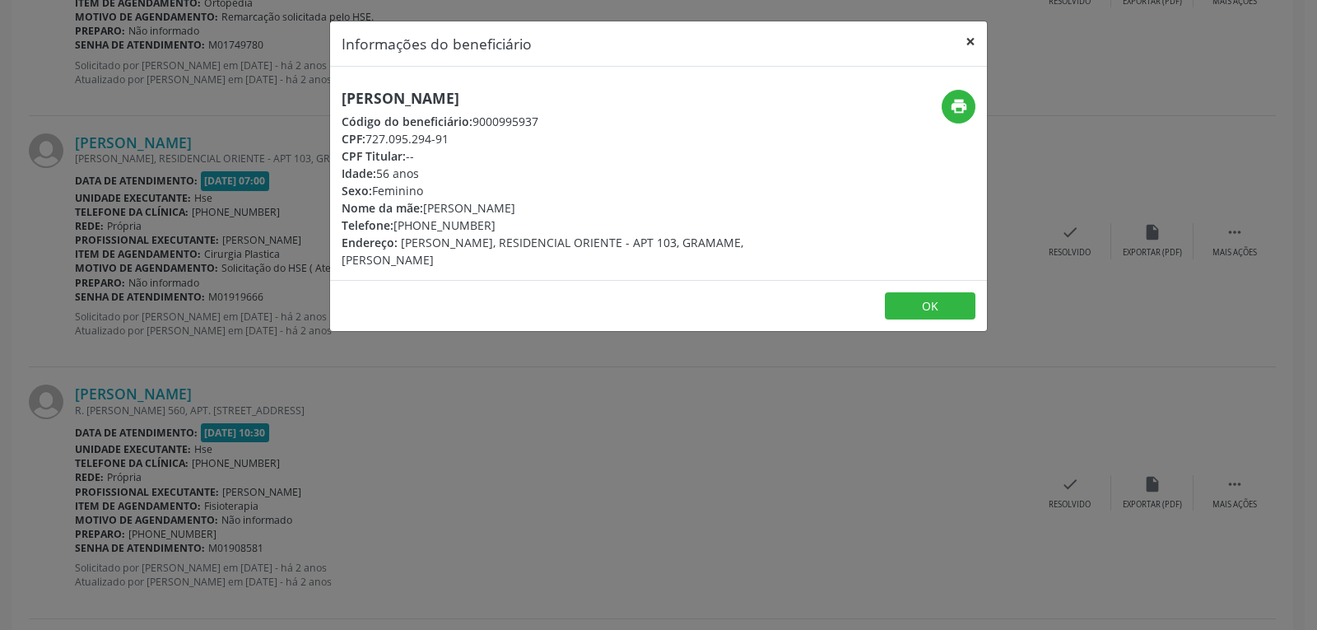
click at [966, 40] on button "×" at bounding box center [970, 41] width 33 height 40
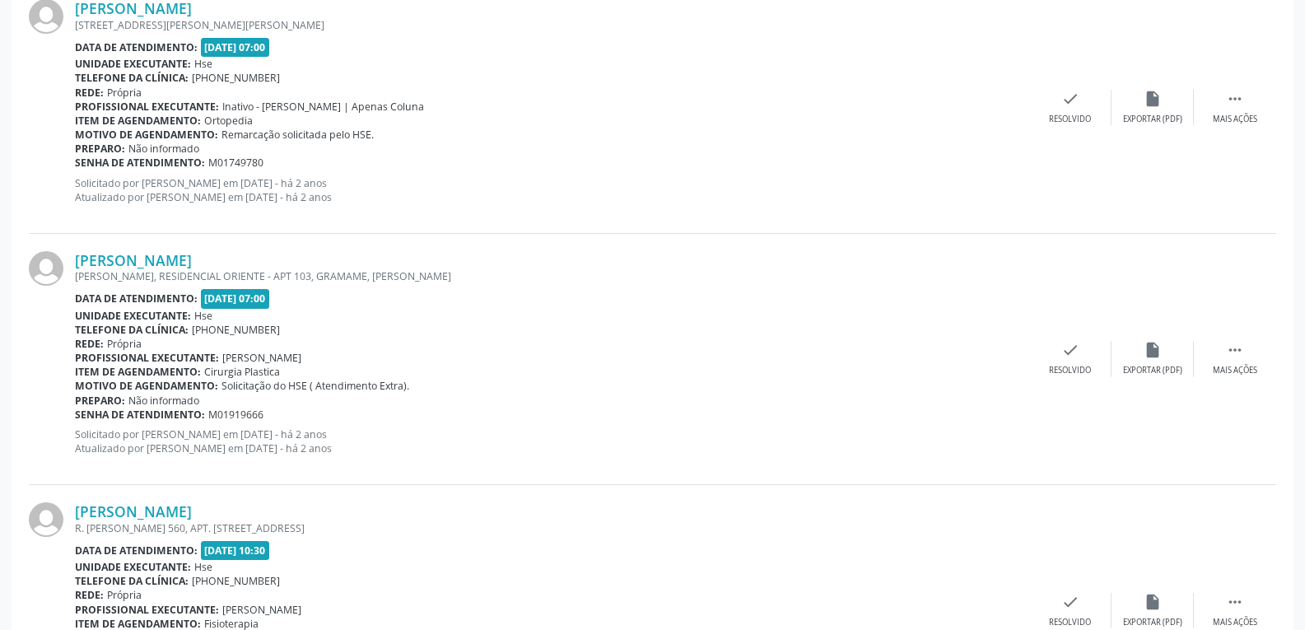
scroll to position [2229, 0]
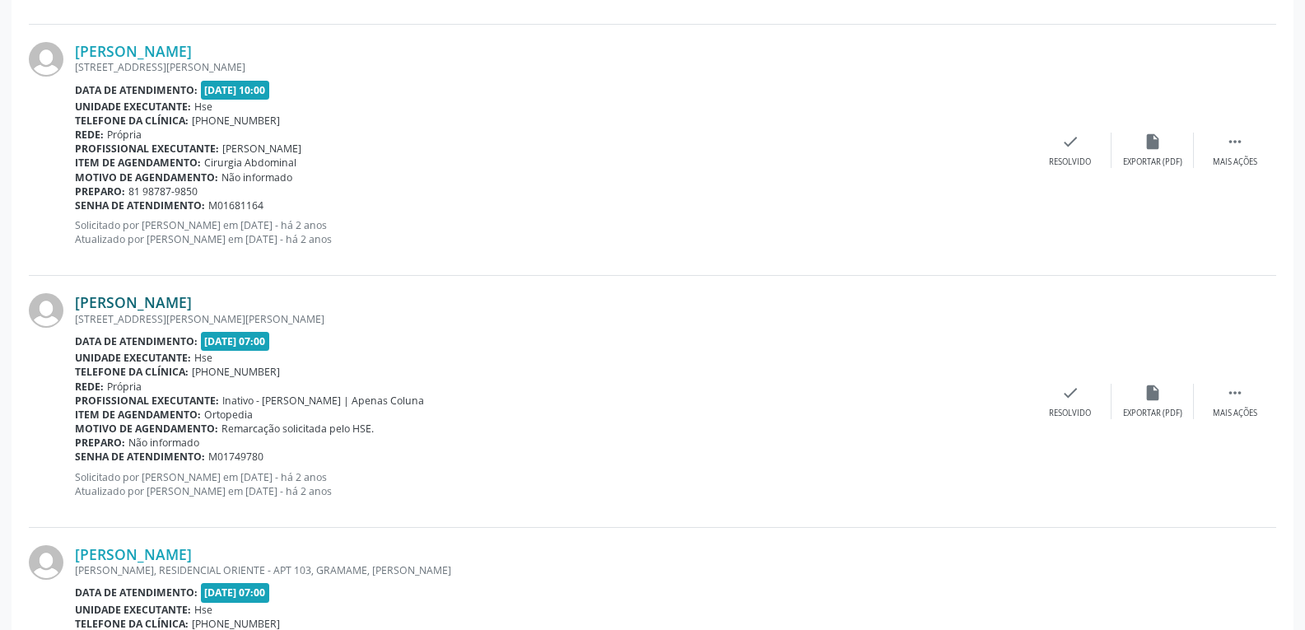
click at [147, 297] on link "[PERSON_NAME]" at bounding box center [133, 302] width 117 height 18
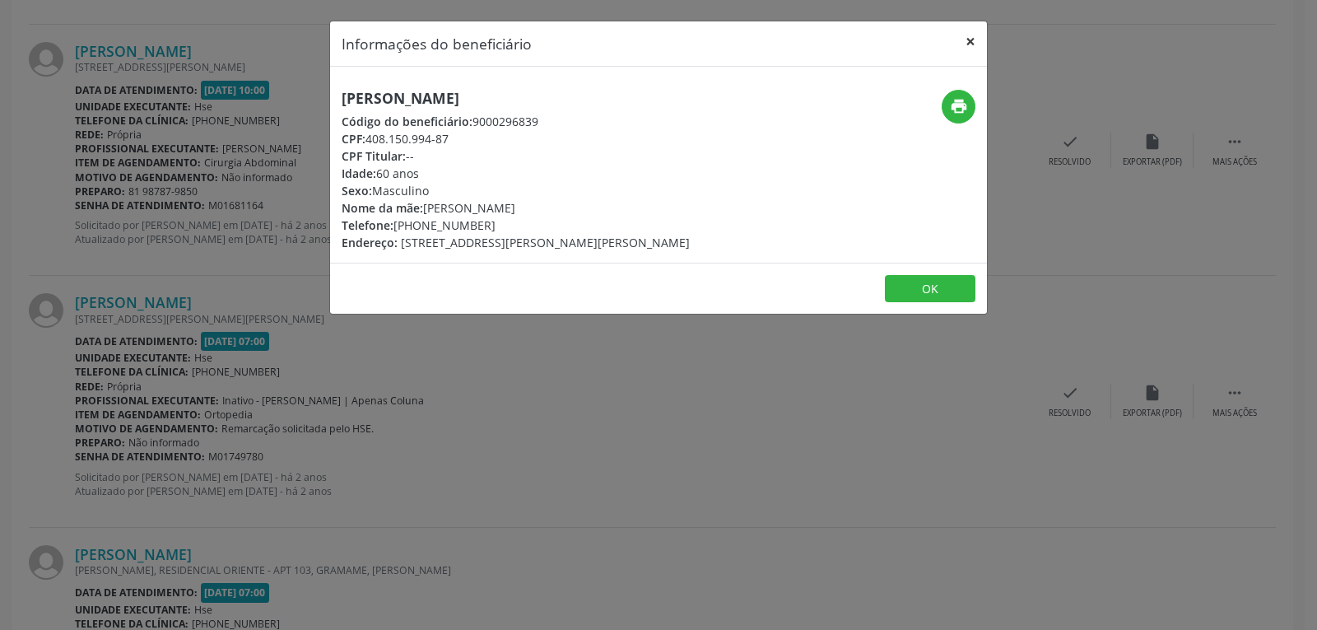
click at [975, 40] on button "×" at bounding box center [970, 41] width 33 height 40
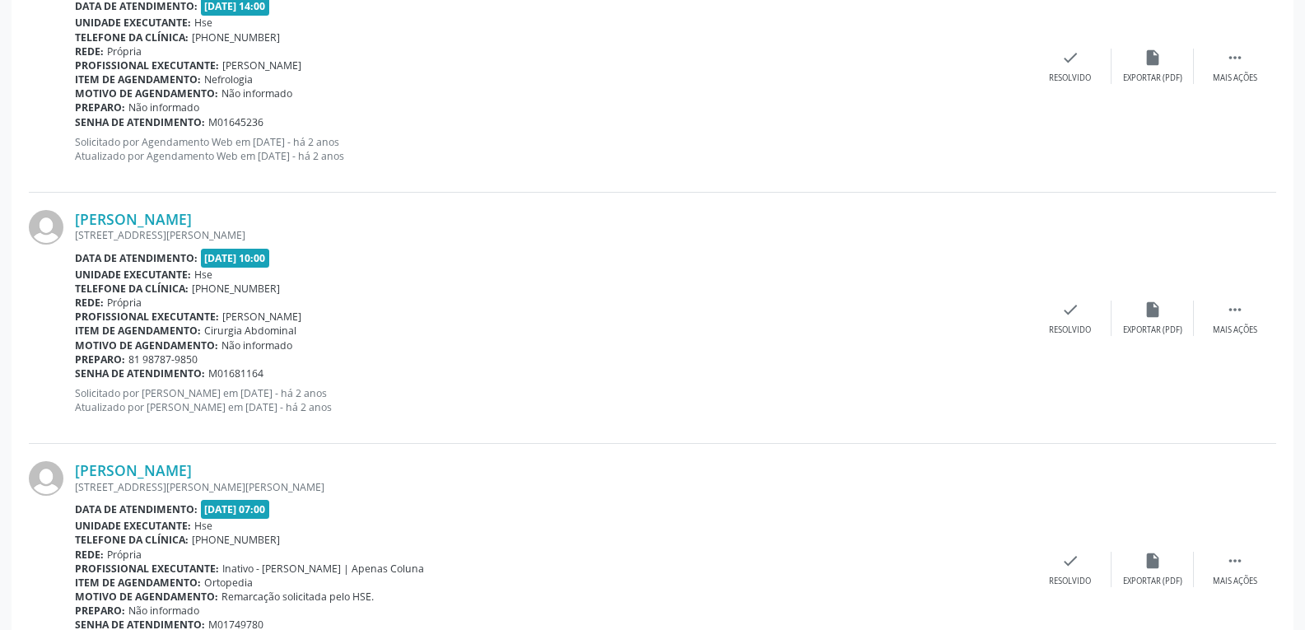
scroll to position [1982, 0]
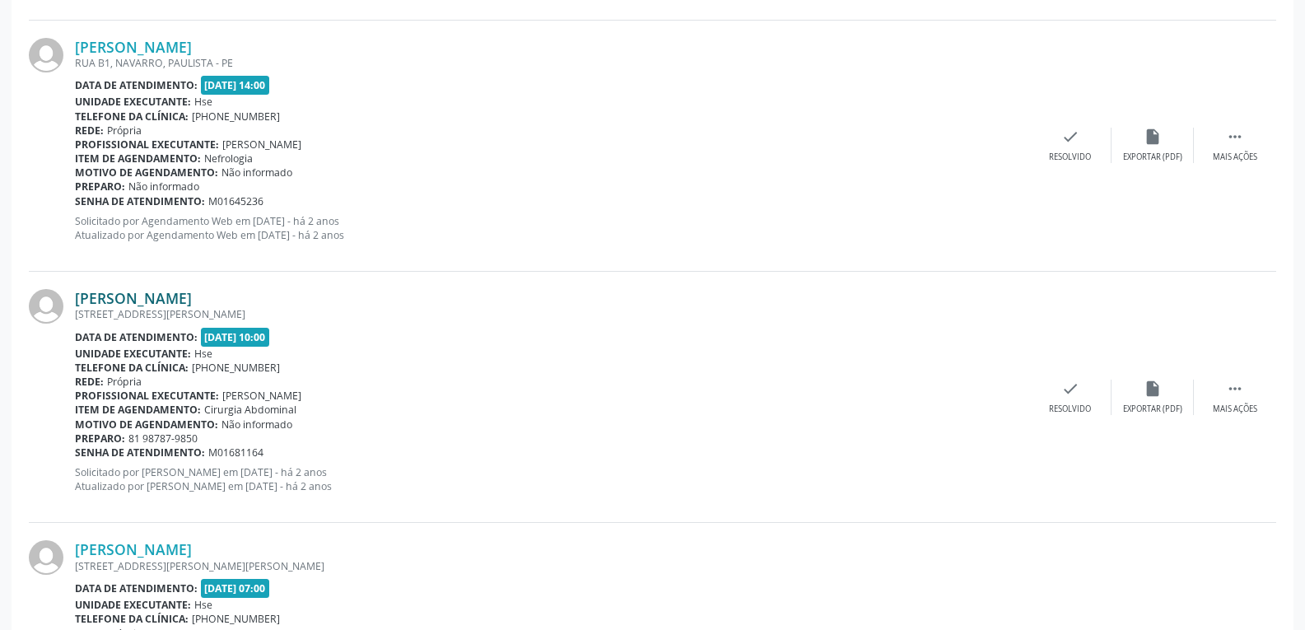
click at [188, 291] on link "[PERSON_NAME]" at bounding box center [133, 298] width 117 height 18
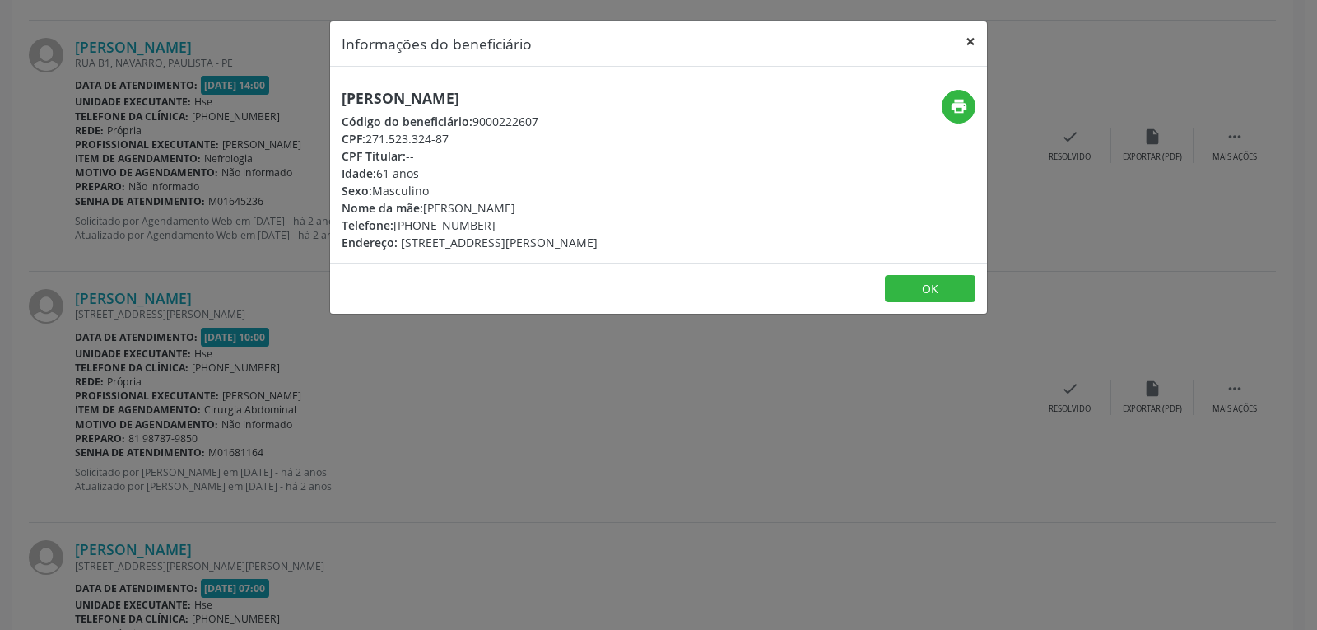
click at [971, 48] on button "×" at bounding box center [970, 41] width 33 height 40
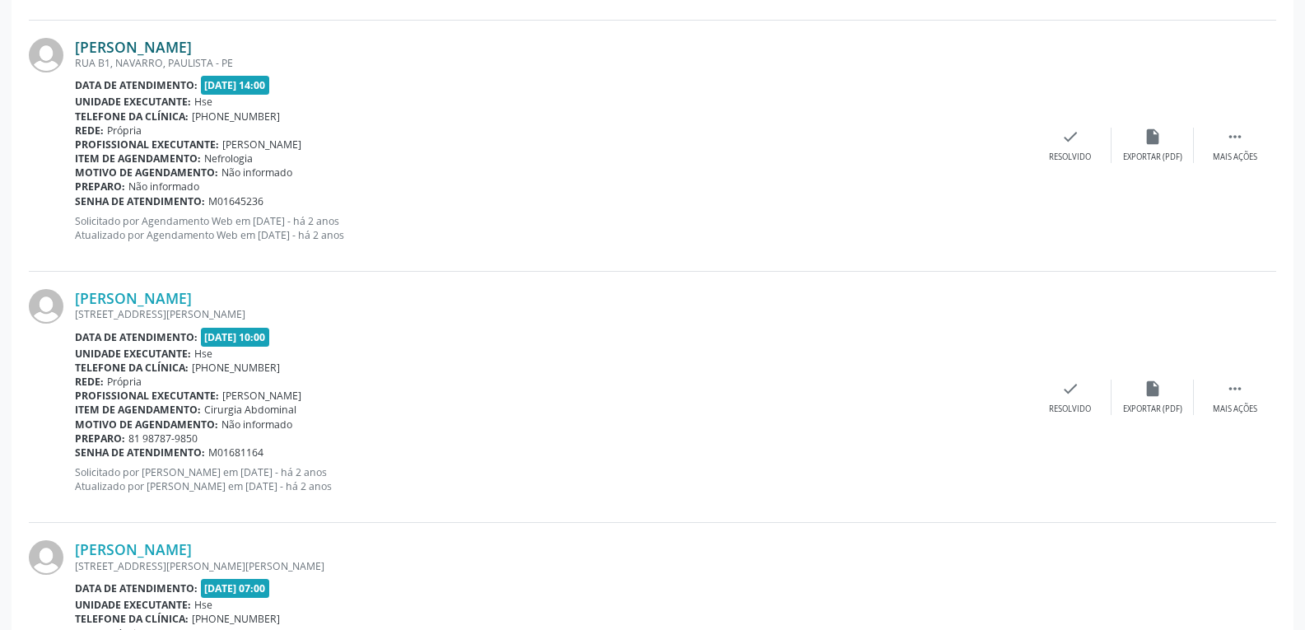
click at [158, 52] on link "[PERSON_NAME]" at bounding box center [133, 47] width 117 height 18
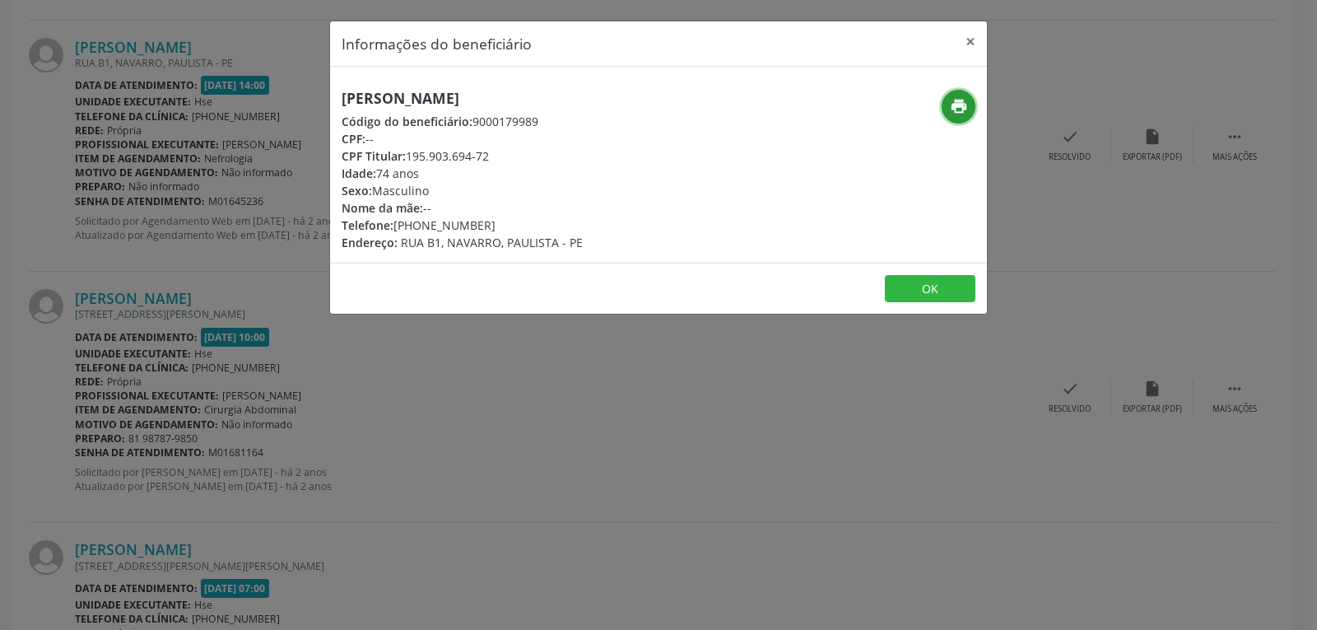
click at [965, 93] on button "print" at bounding box center [959, 107] width 34 height 34
click at [975, 40] on button "×" at bounding box center [970, 41] width 33 height 40
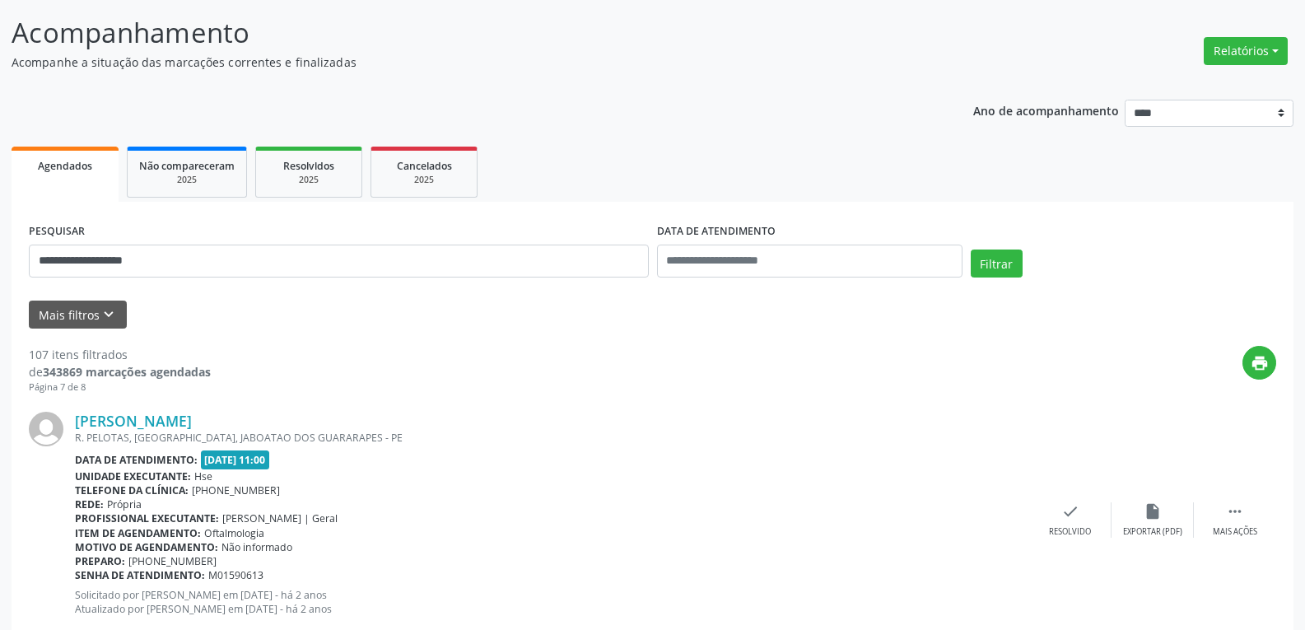
scroll to position [0, 0]
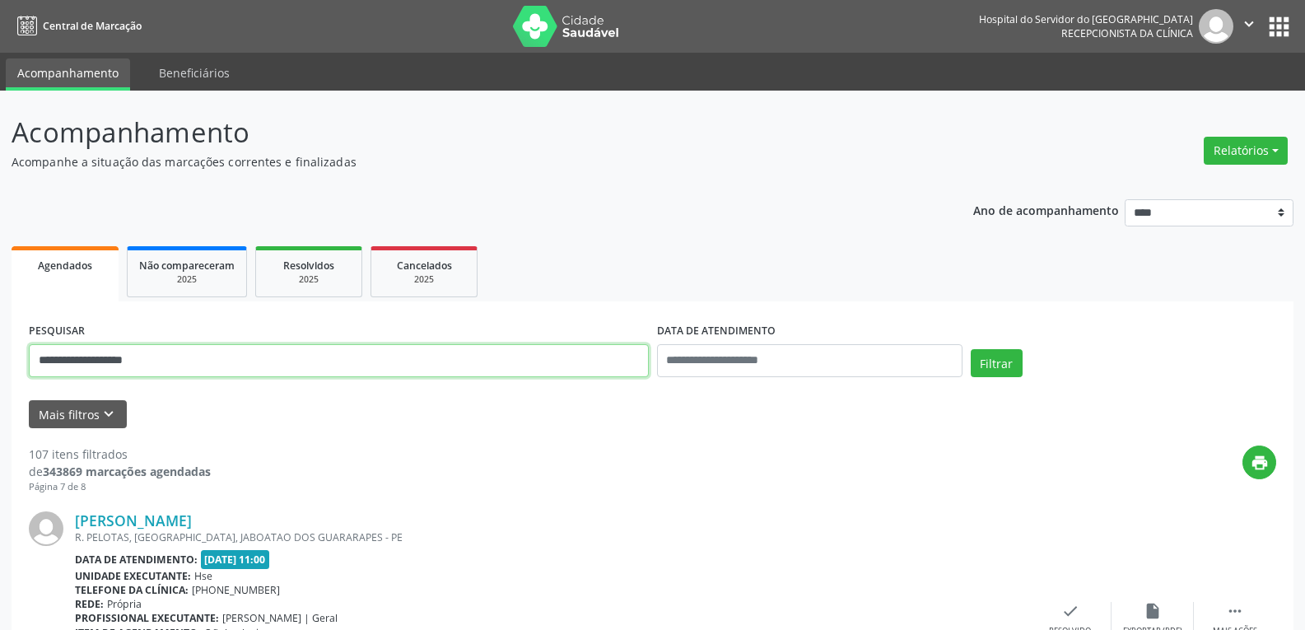
drag, startPoint x: 197, startPoint y: 350, endPoint x: 0, endPoint y: 303, distance: 202.3
paste input "text"
click at [971, 349] on button "Filtrar" at bounding box center [997, 363] width 52 height 28
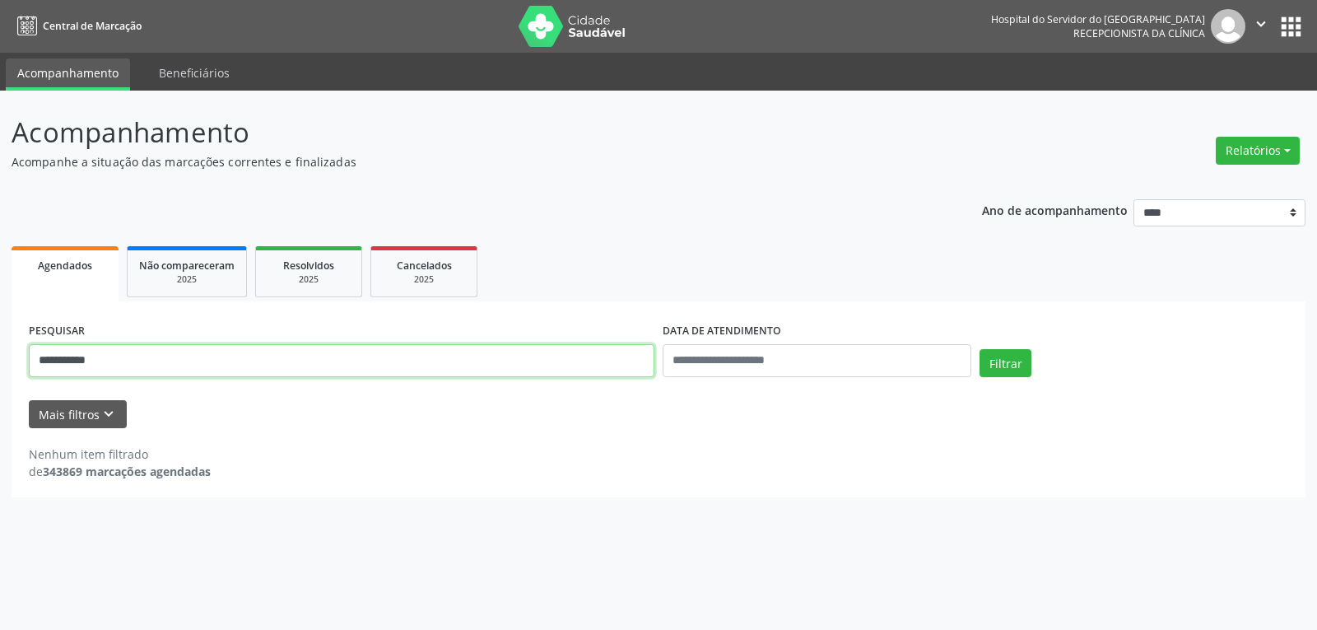
drag, startPoint x: 163, startPoint y: 361, endPoint x: 0, endPoint y: 348, distance: 163.5
click at [0, 348] on div "**********" at bounding box center [658, 360] width 1317 height 539
type input "**********"
click at [980, 349] on button "Filtrar" at bounding box center [1006, 363] width 52 height 28
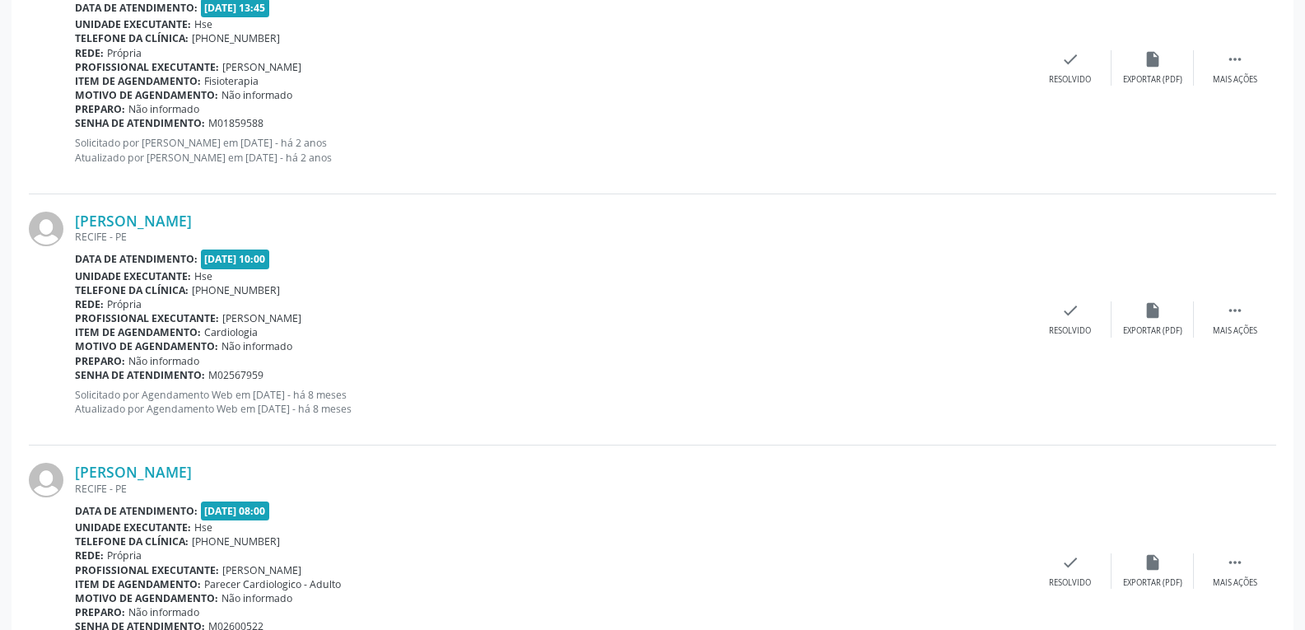
scroll to position [1401, 0]
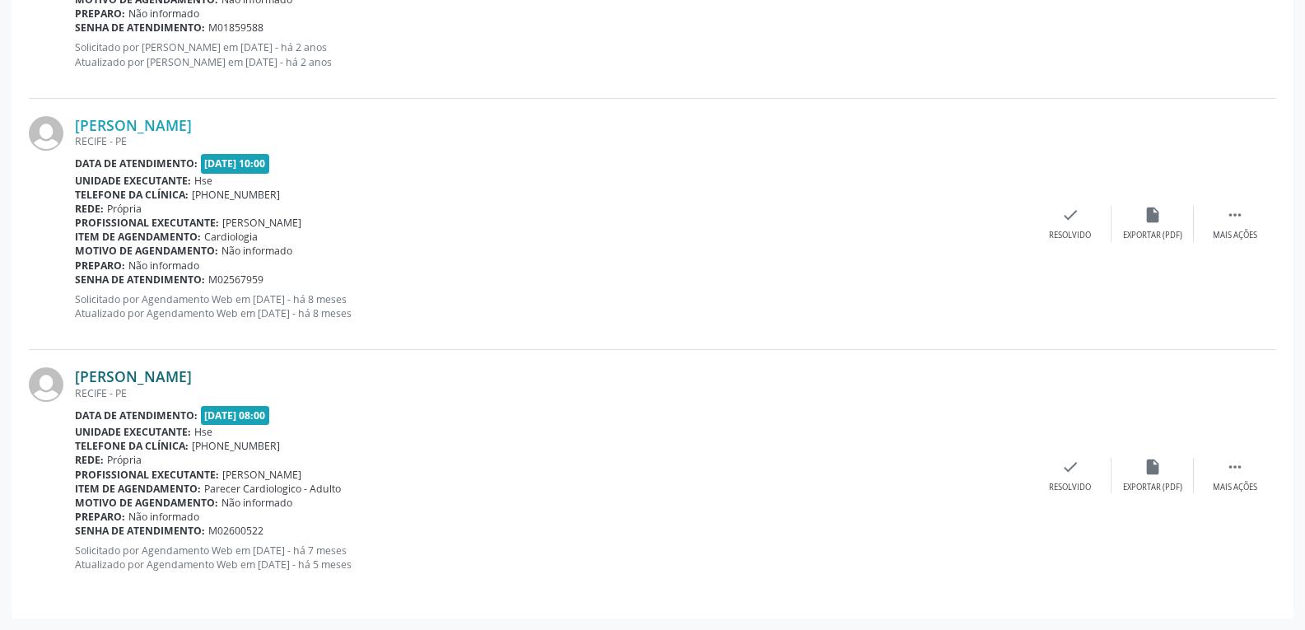
click at [142, 375] on link "[PERSON_NAME]" at bounding box center [133, 376] width 117 height 18
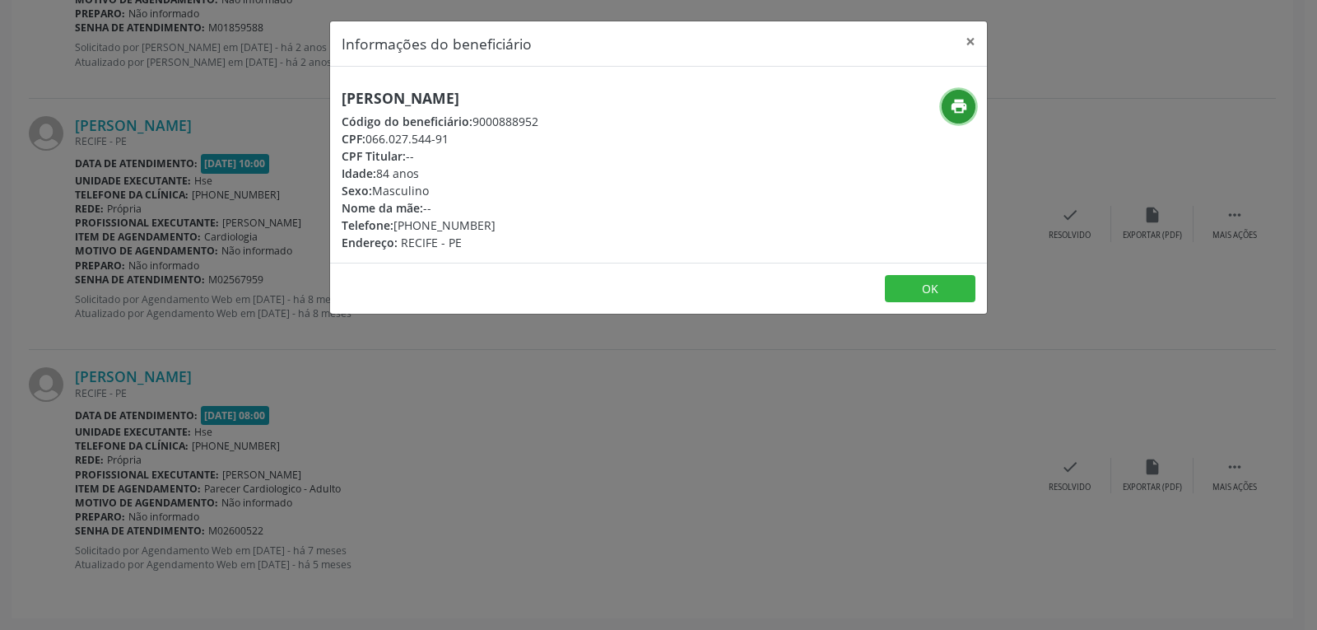
click at [945, 107] on button "print" at bounding box center [959, 107] width 34 height 34
drag, startPoint x: 369, startPoint y: 142, endPoint x: 465, endPoint y: 142, distance: 96.3
click at [465, 142] on div "CPF: 066.027.544-91" at bounding box center [440, 138] width 197 height 17
copy div "066.027.544-91"
drag, startPoint x: 419, startPoint y: 221, endPoint x: 480, endPoint y: 225, distance: 61.0
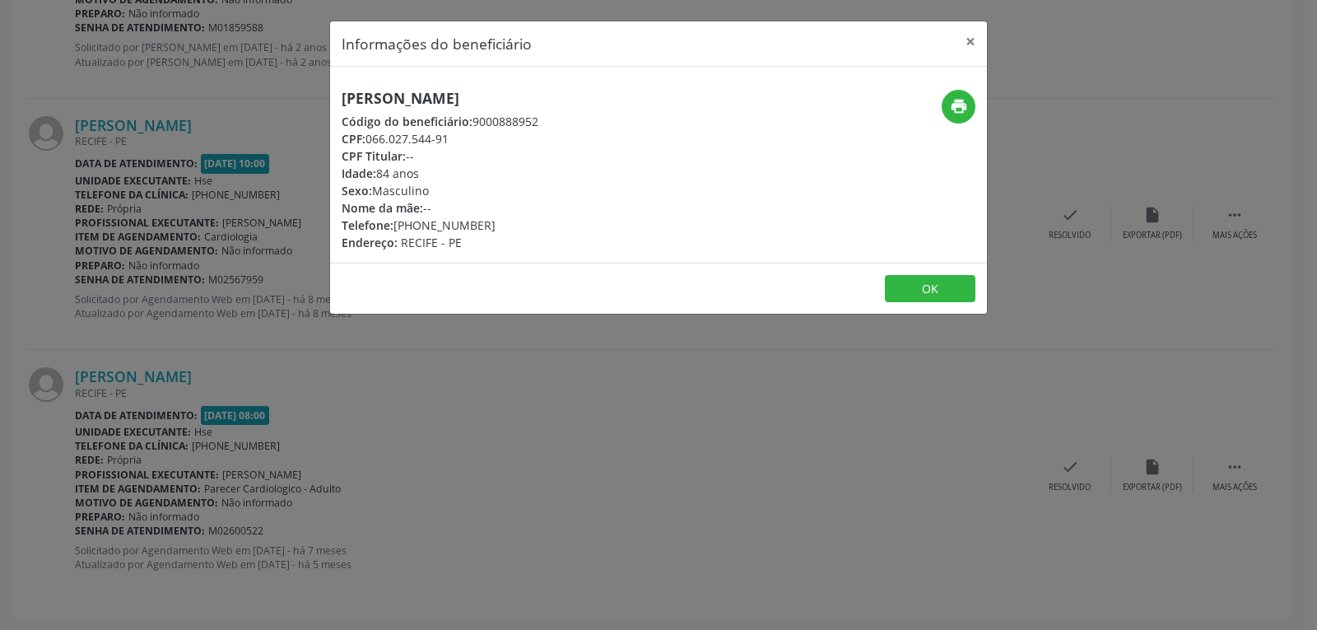
click at [480, 225] on div "Telefone: [PHONE_NUMBER]" at bounding box center [440, 224] width 197 height 17
copy div "98613-1038"
click at [968, 40] on button "×" at bounding box center [970, 41] width 33 height 40
